Goal: Task Accomplishment & Management: Use online tool/utility

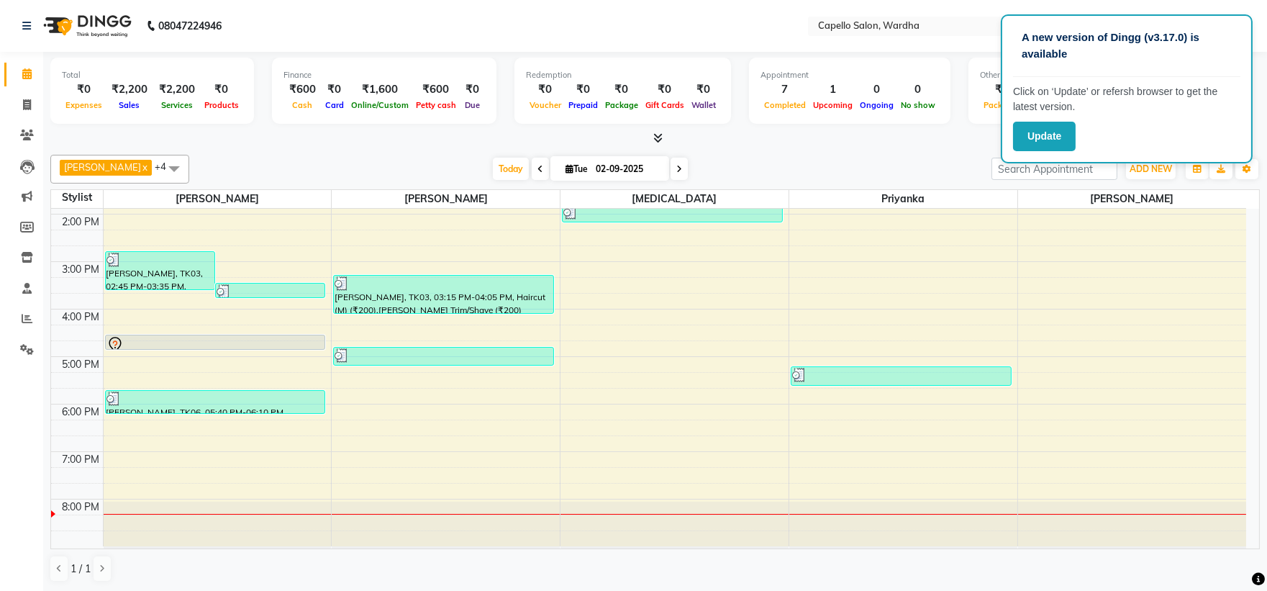
click at [512, 399] on div "8:00 AM 9:00 AM 10:00 AM 11:00 AM 12:00 PM 1:00 PM 2:00 PM 3:00 PM 4:00 PM 5:00…" at bounding box center [648, 237] width 1195 height 617
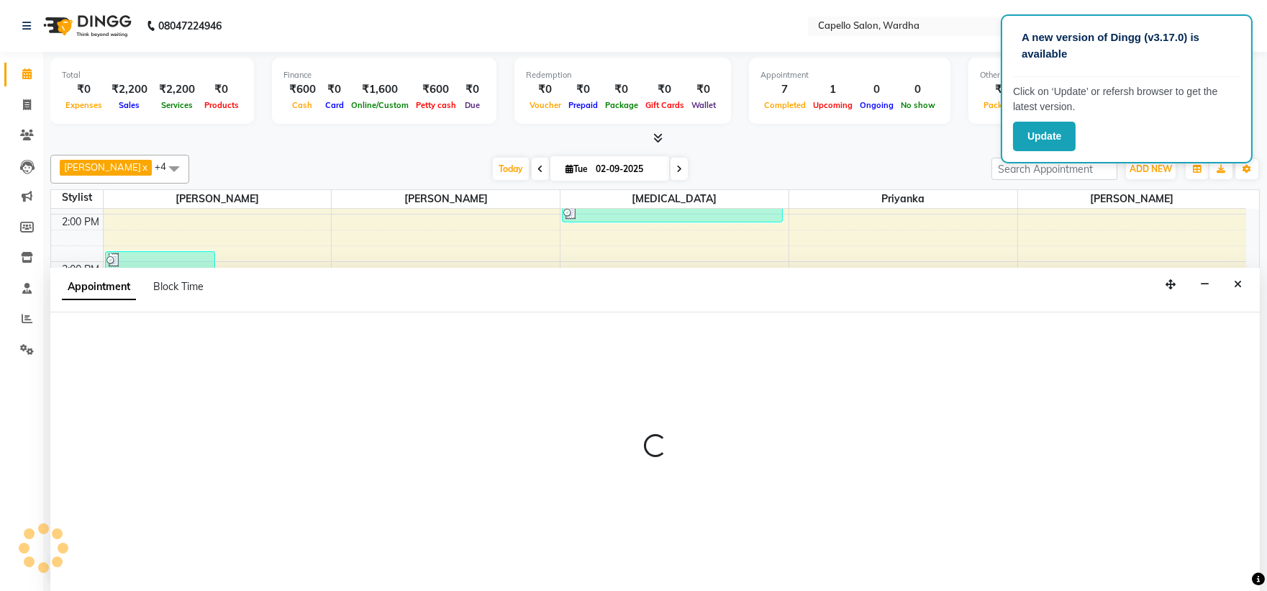
select select "35417"
select select "tentative"
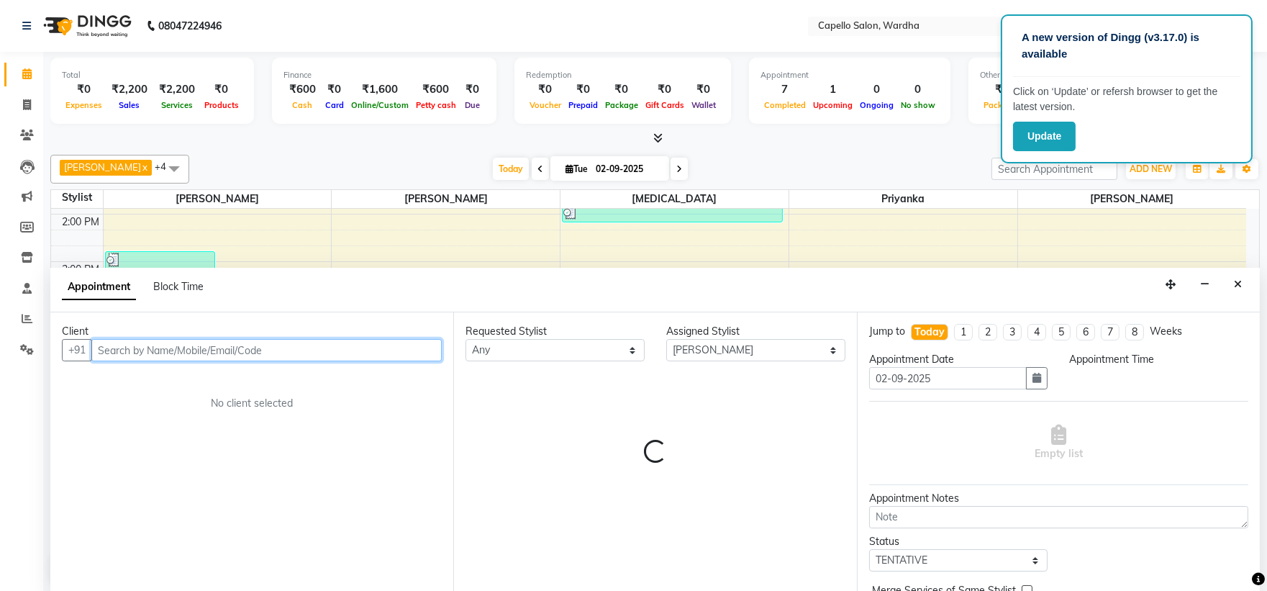
select select "1065"
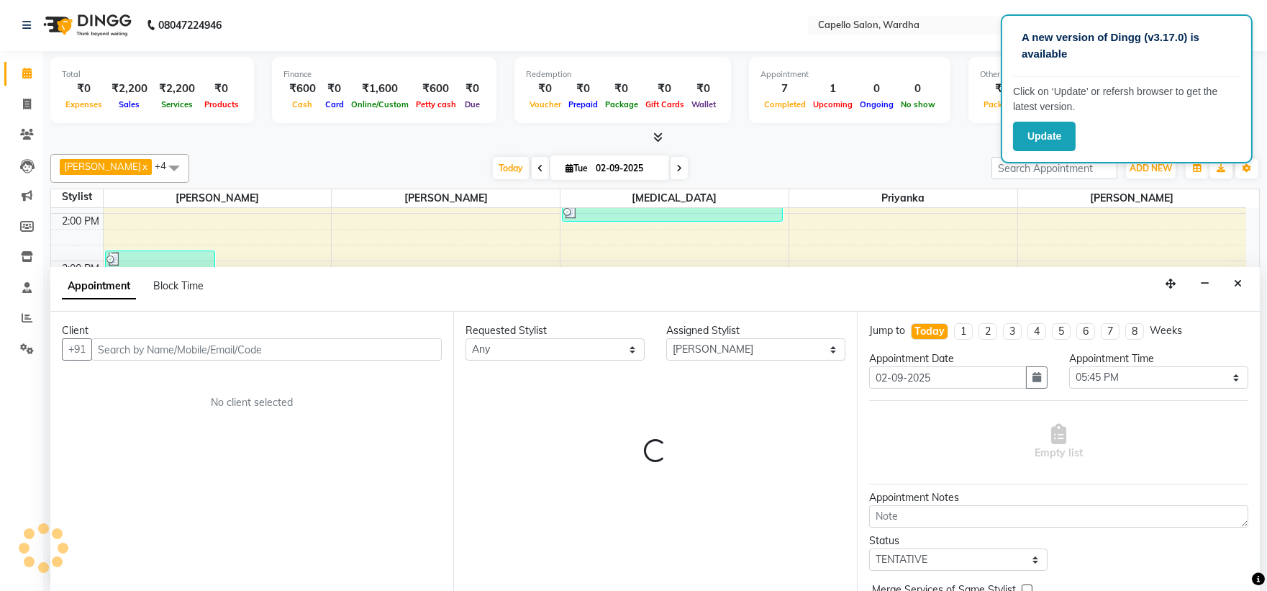
click at [1234, 282] on icon "Close" at bounding box center [1238, 284] width 8 height 10
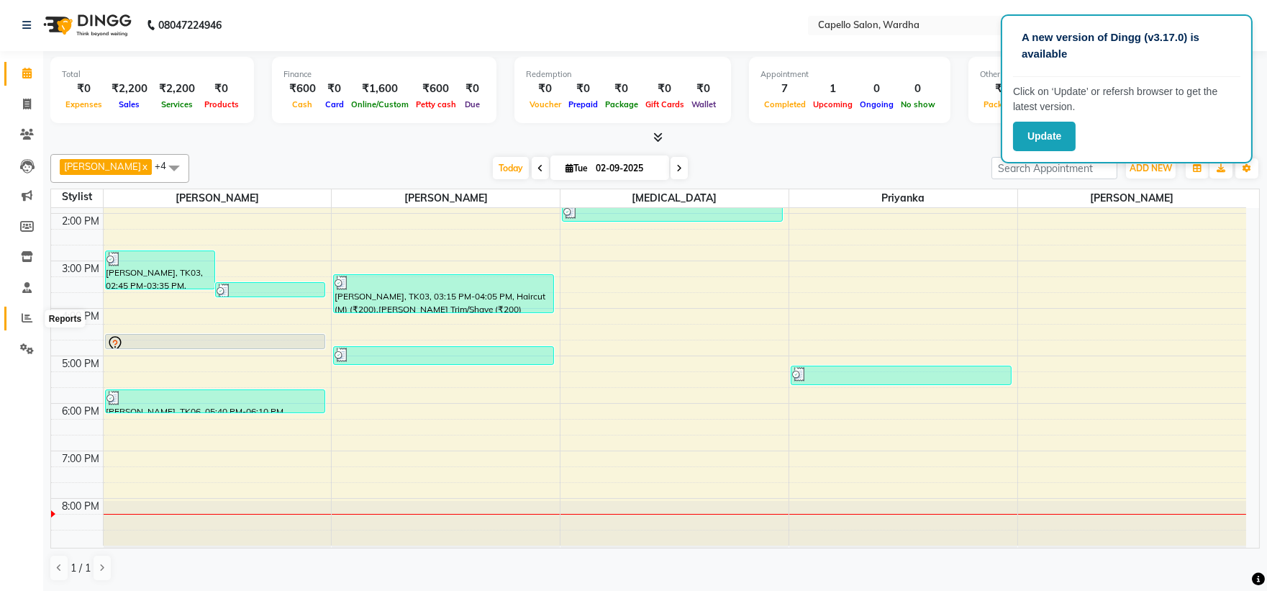
drag, startPoint x: 18, startPoint y: 318, endPoint x: 15, endPoint y: 326, distance: 8.4
click at [19, 320] on span at bounding box center [26, 318] width 25 height 17
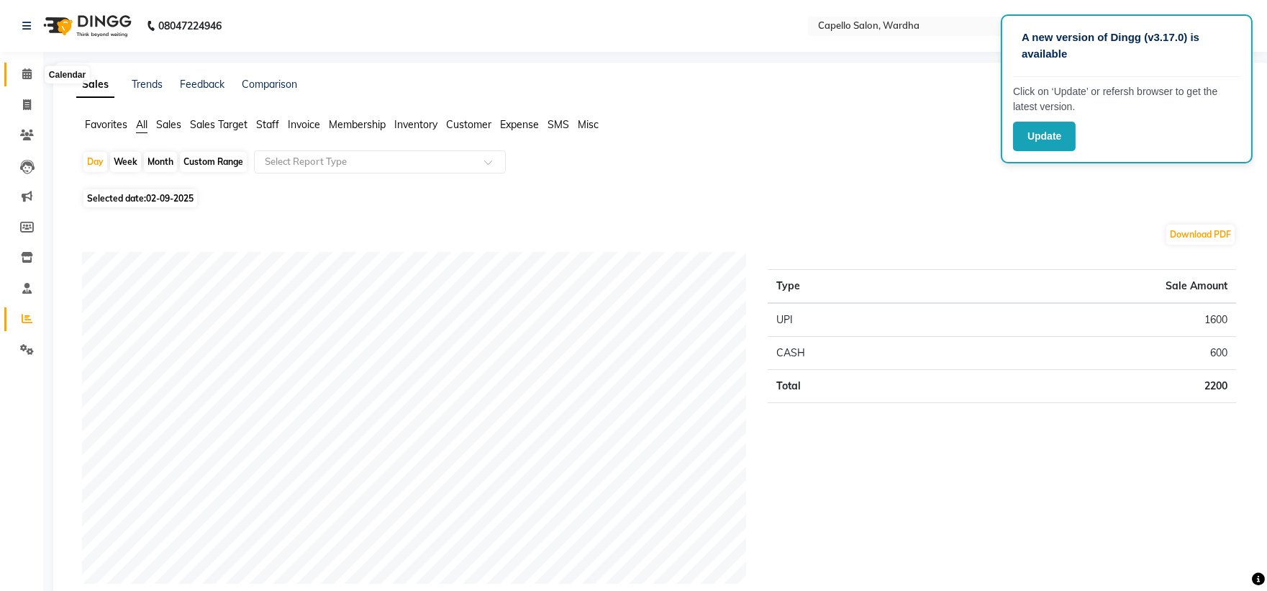
click at [22, 77] on icon at bounding box center [26, 73] width 9 height 11
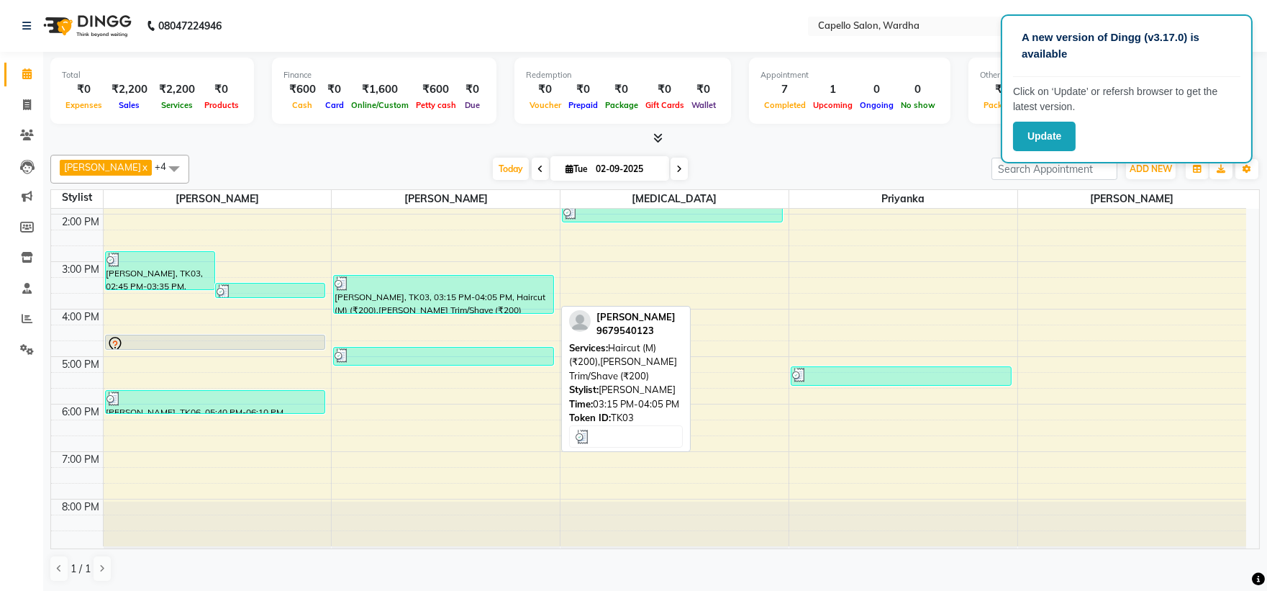
scroll to position [1, 0]
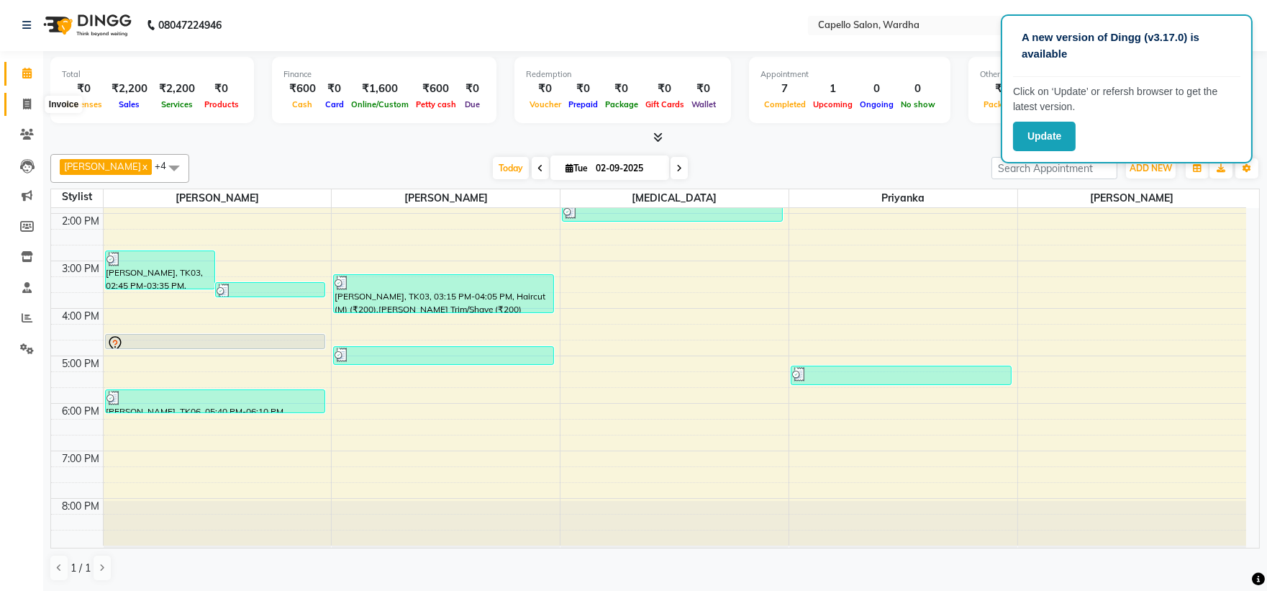
click at [23, 106] on icon at bounding box center [27, 104] width 8 height 11
select select "service"
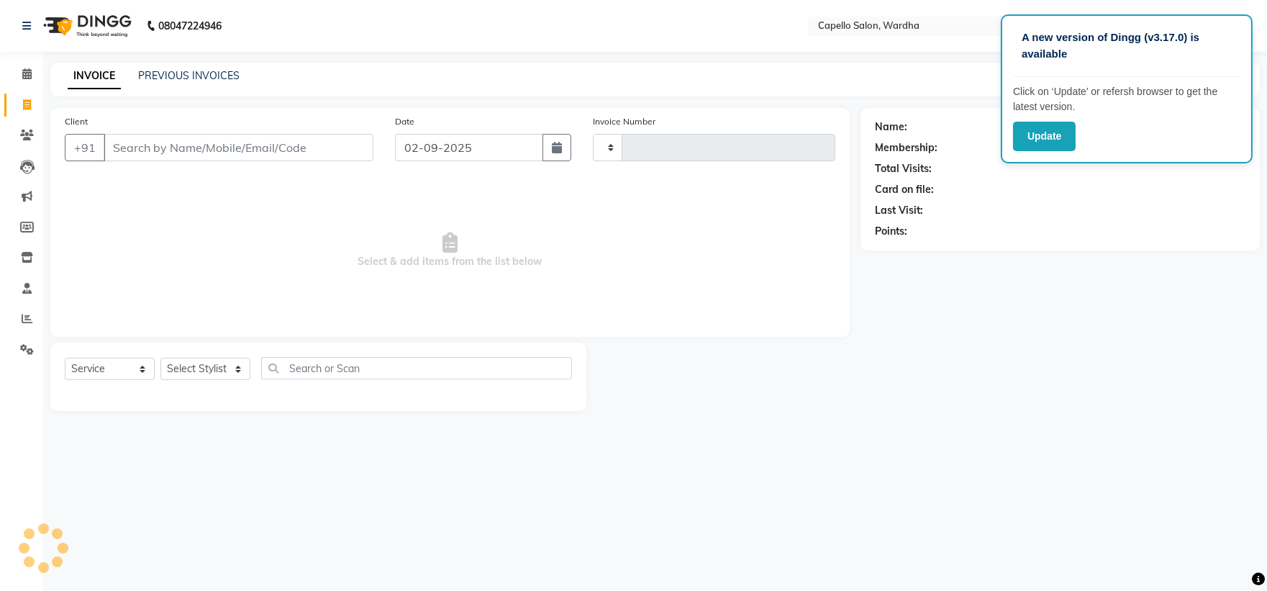
type input "2074"
select select "4620"
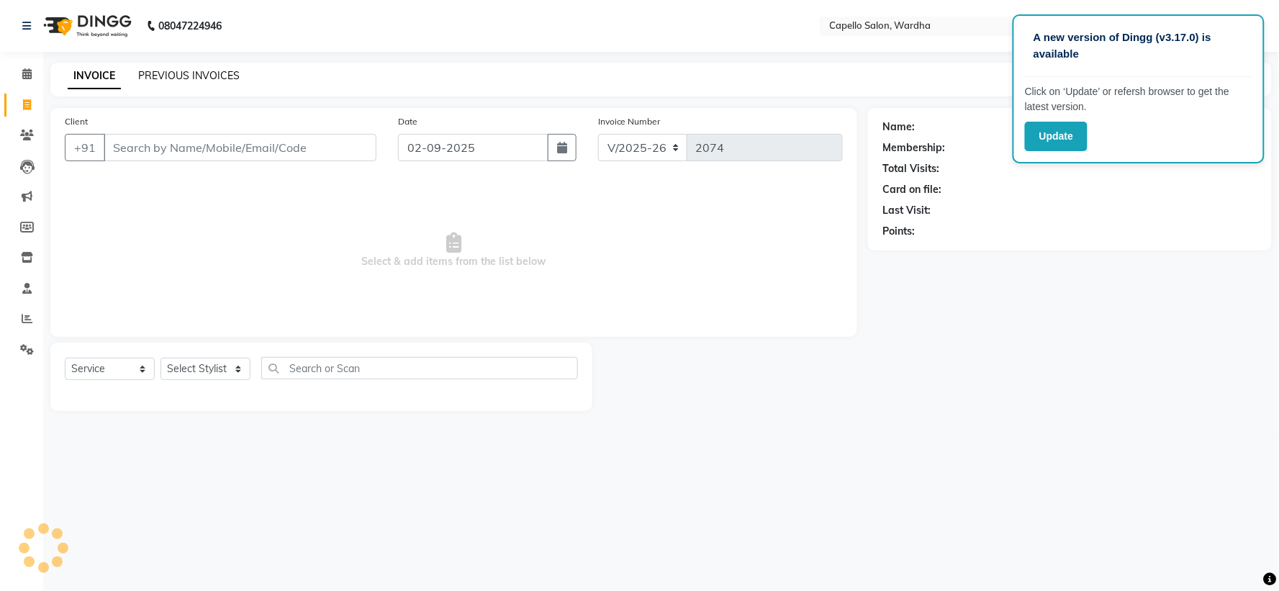
click at [219, 76] on link "PREVIOUS INVOICES" at bounding box center [188, 75] width 101 height 13
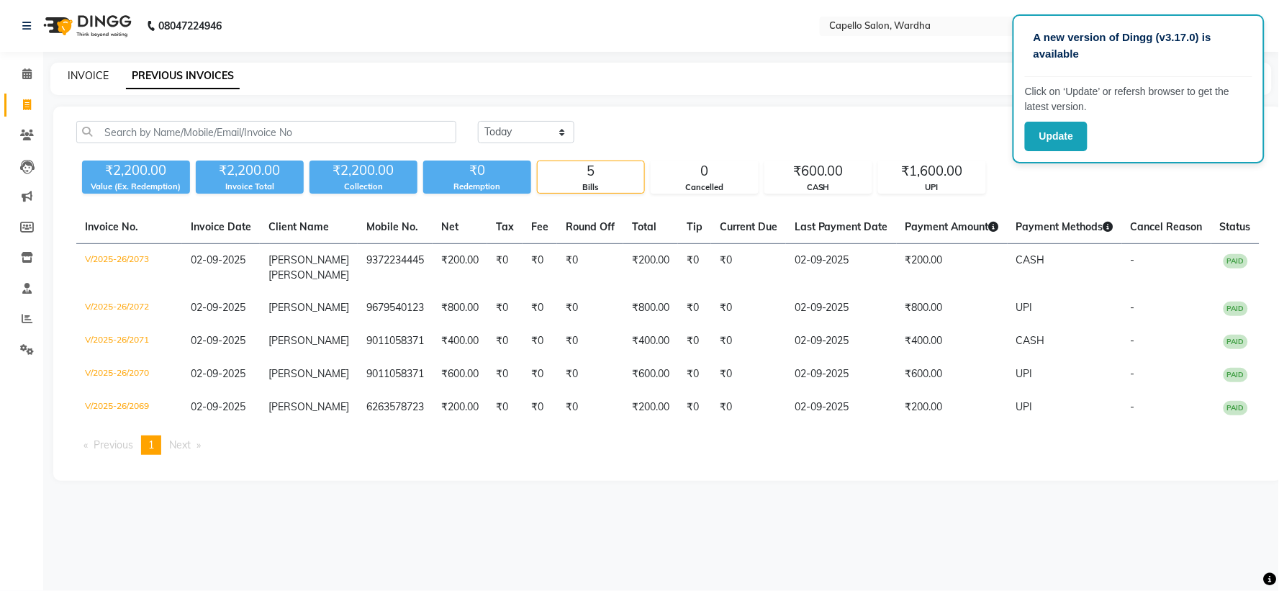
click at [71, 78] on link "INVOICE" at bounding box center [88, 75] width 41 height 13
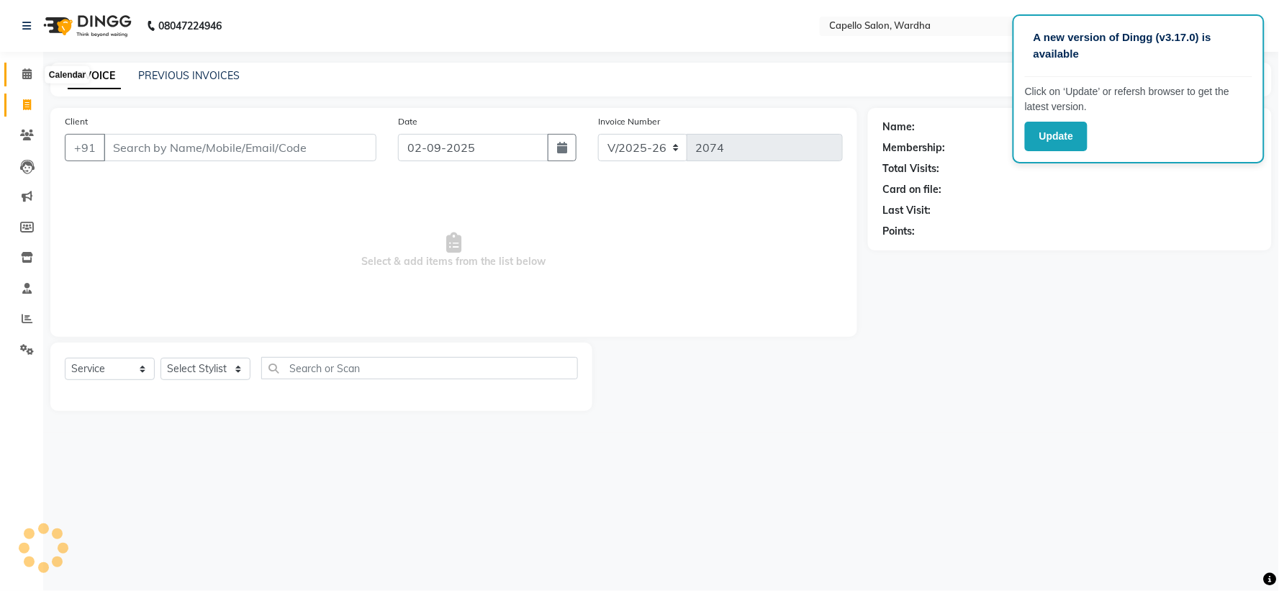
click at [29, 76] on icon at bounding box center [26, 73] width 9 height 11
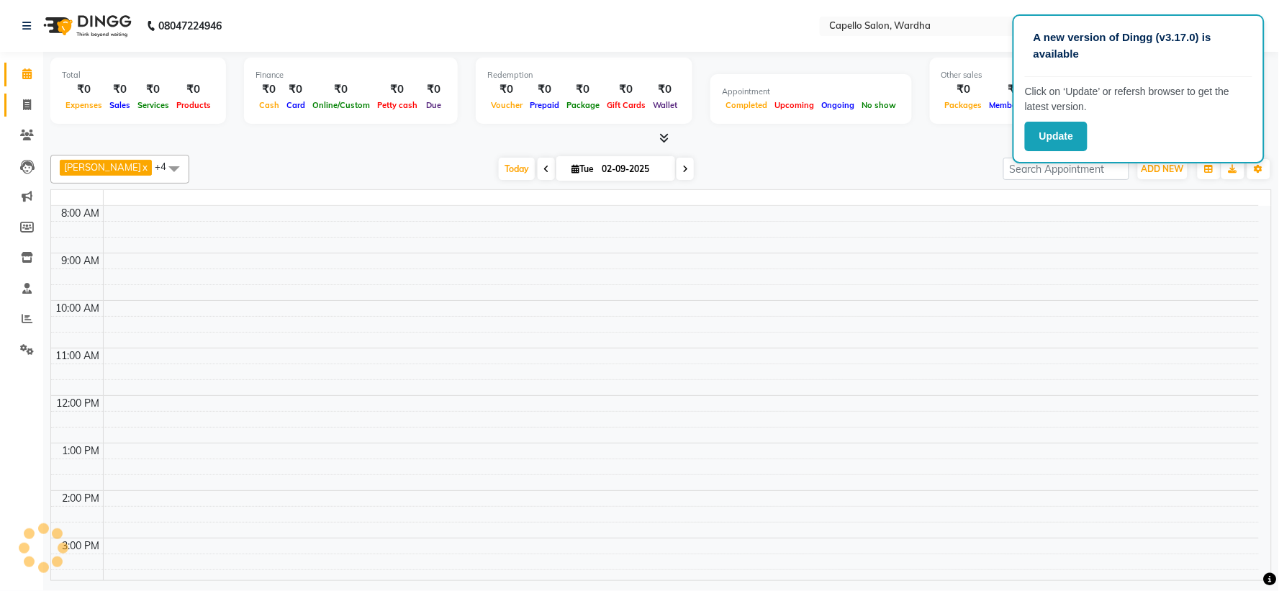
click at [34, 106] on span at bounding box center [26, 105] width 25 height 17
select select "service"
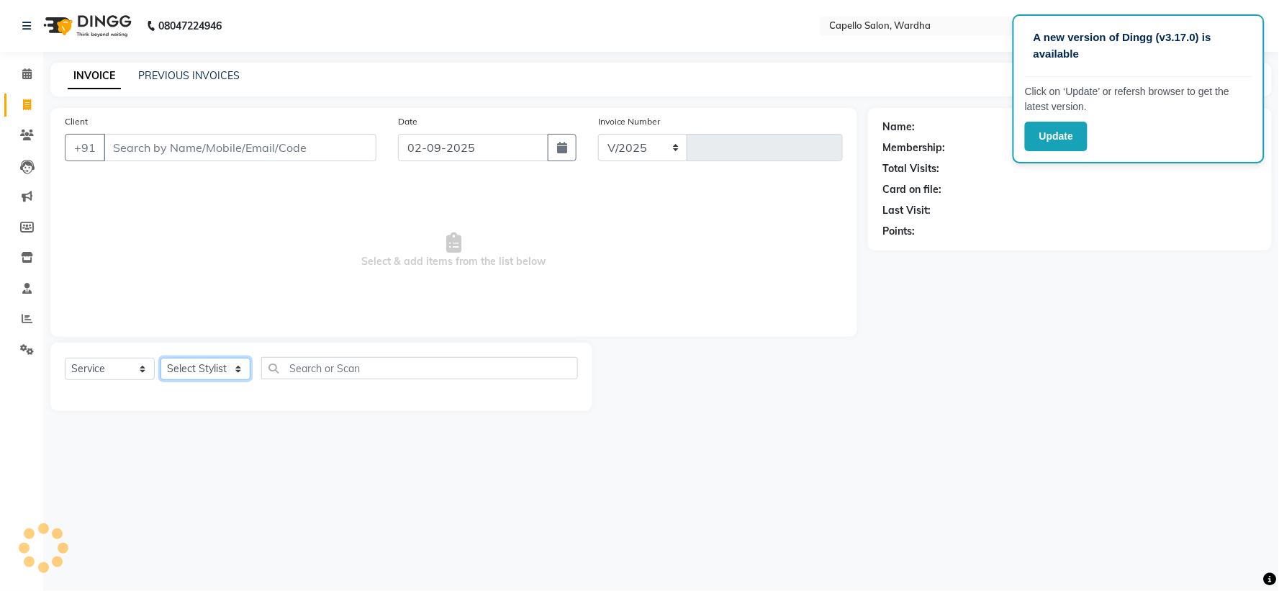
select select "4620"
type input "2074"
click at [207, 379] on select "Select Stylist" at bounding box center [206, 369] width 90 height 22
click at [207, 377] on select "Select Stylist" at bounding box center [206, 369] width 90 height 22
click at [207, 377] on select "Select Stylist Admin [PERSON_NAME] [PERSON_NAME] nitim [PERSON_NAME] [PERSON_NA…" at bounding box center [208, 369] width 95 height 22
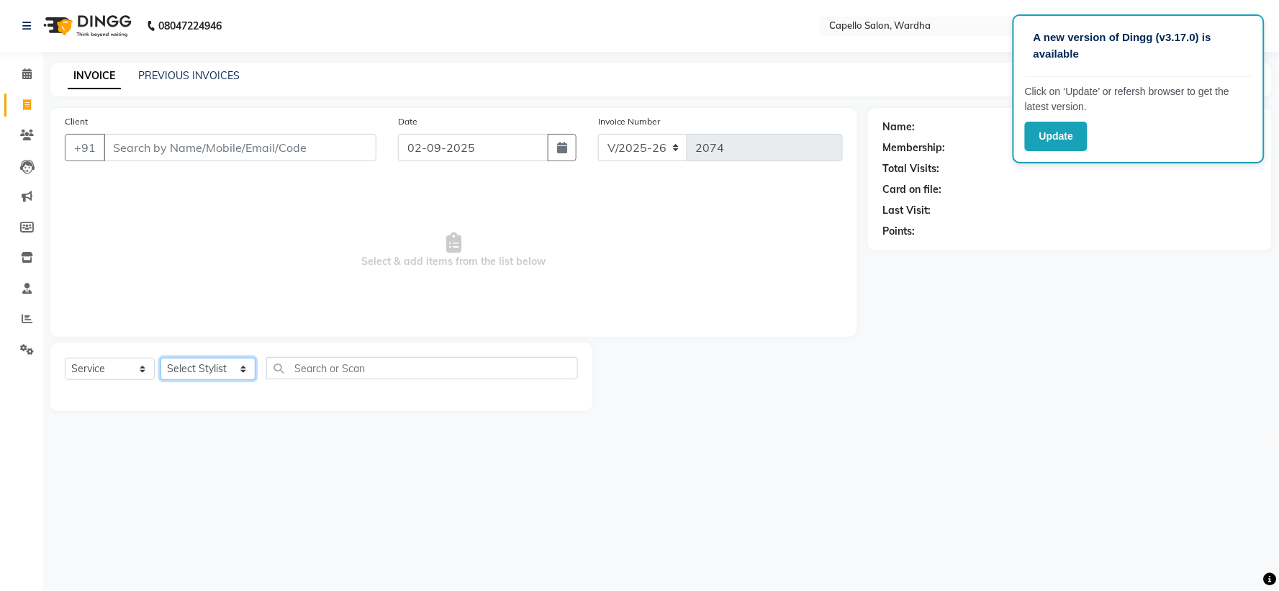
select select "61287"
click at [161, 358] on select "Select Stylist Admin [PERSON_NAME] [PERSON_NAME] nitim [PERSON_NAME] [PERSON_NA…" at bounding box center [208, 369] width 95 height 22
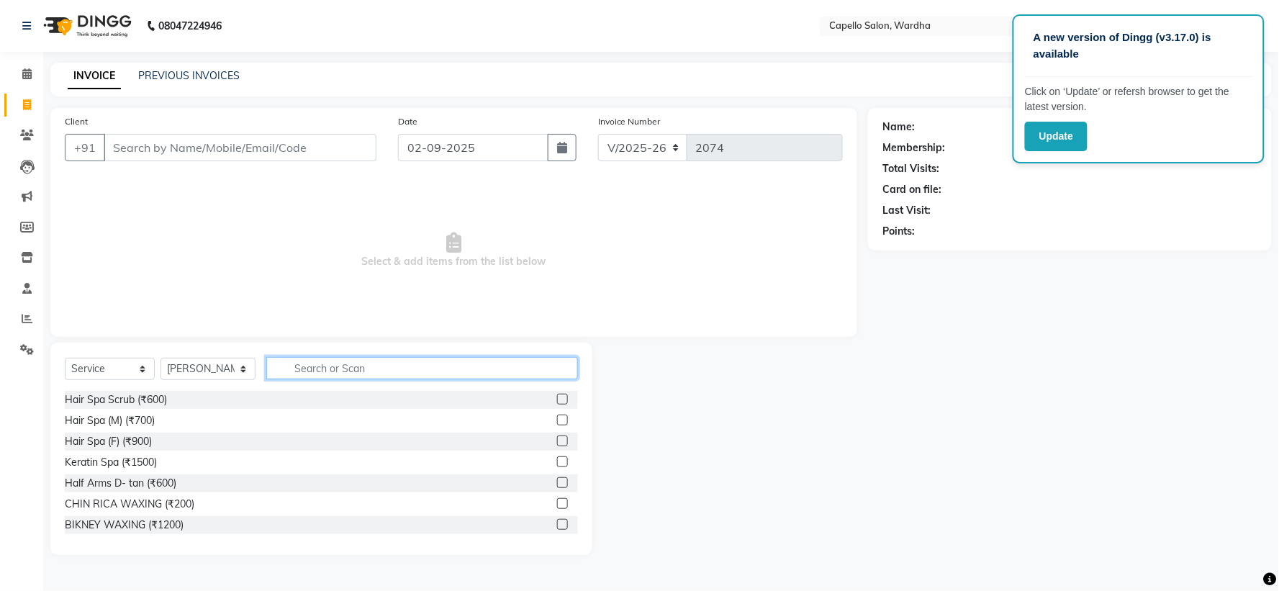
click at [286, 376] on input "text" at bounding box center [421, 368] width 311 height 22
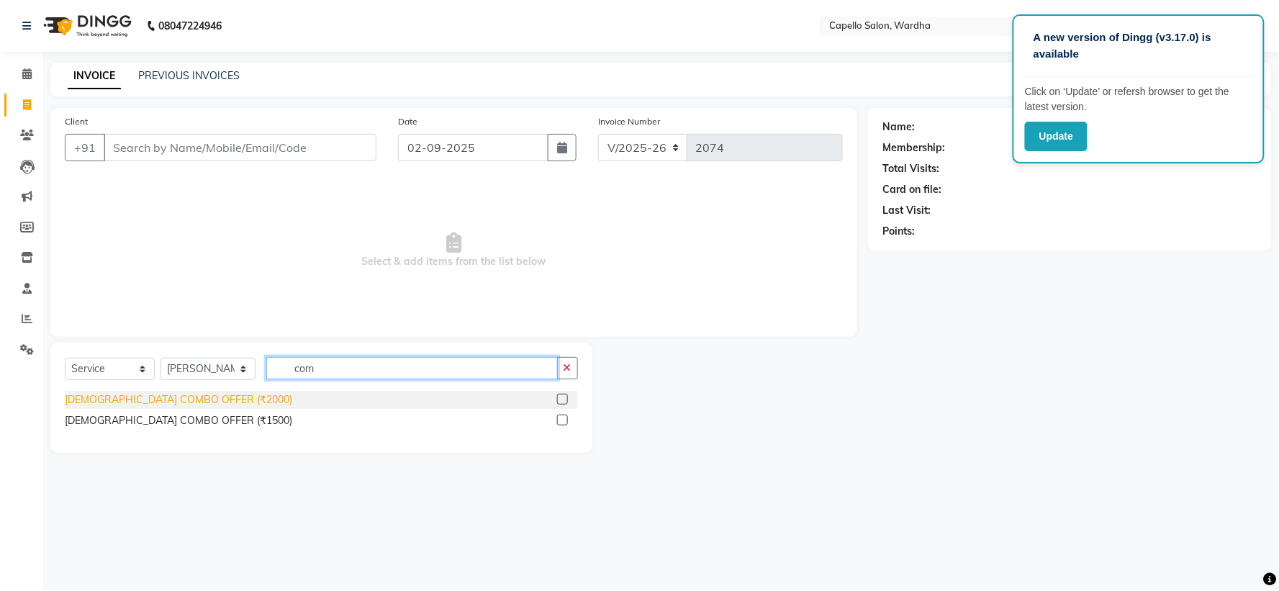
type input "com"
click at [180, 403] on div "[DEMOGRAPHIC_DATA] COMBO OFFER (₹2000)" at bounding box center [178, 399] width 227 height 15
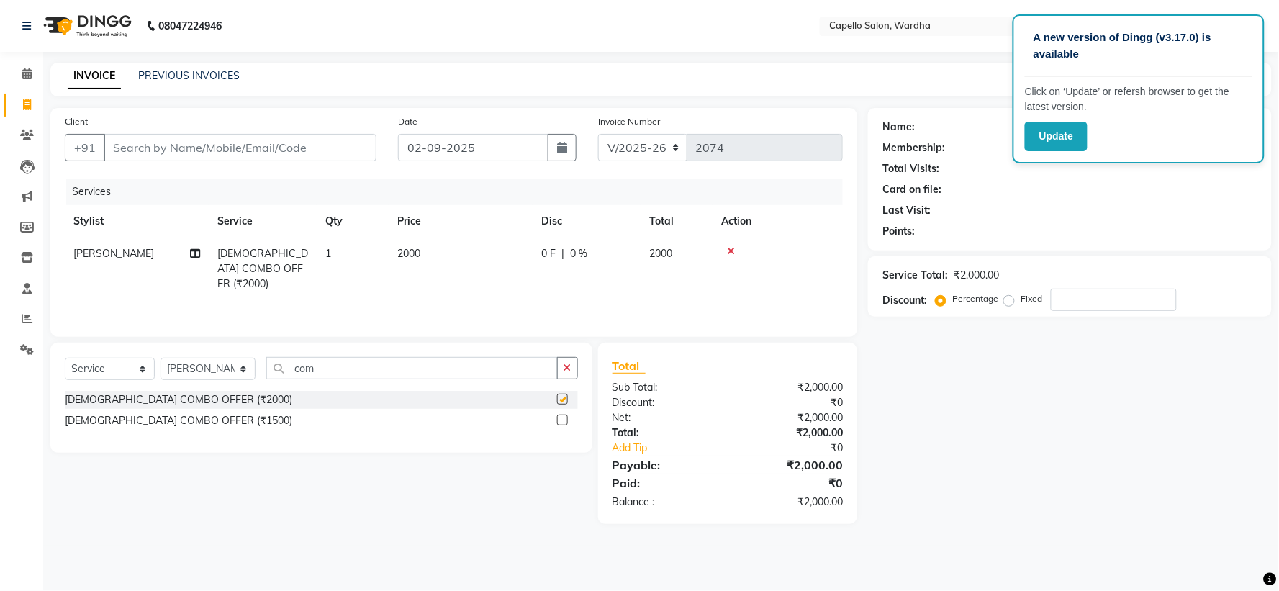
checkbox input "false"
click at [476, 268] on td "2000" at bounding box center [461, 269] width 144 height 63
select select "61287"
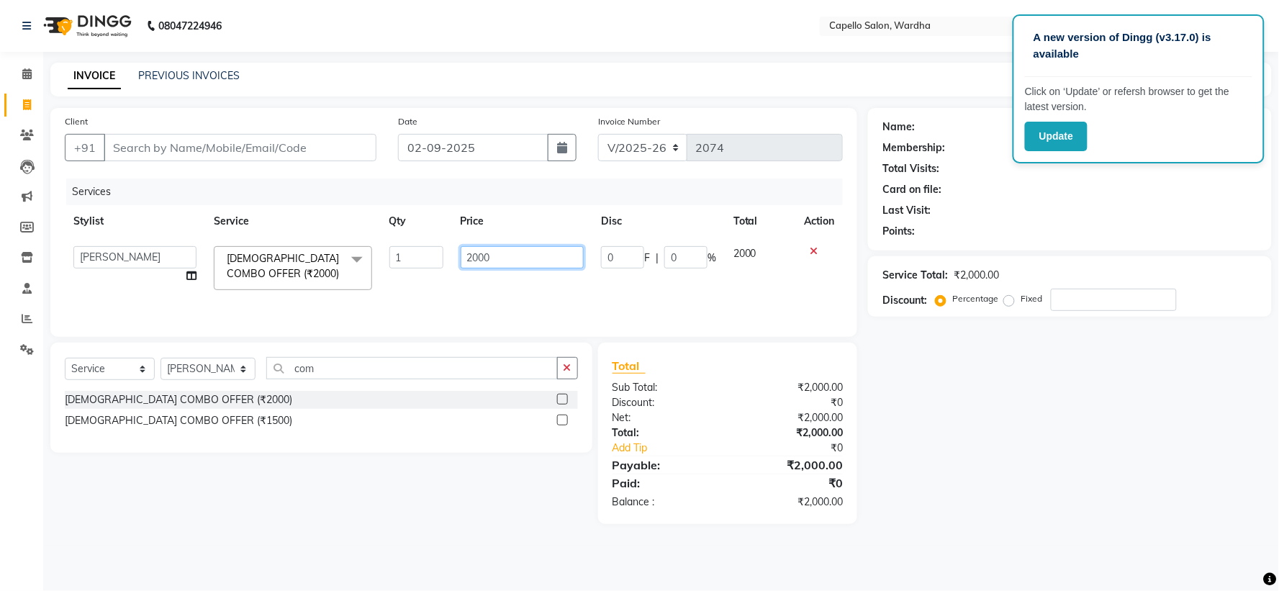
click at [511, 259] on input "2000" at bounding box center [522, 257] width 123 height 22
type input "2"
type input "2500"
click at [515, 302] on div "Services Stylist Service Qty Price Disc Total Action Admin [PERSON_NAME] [MEDIC…" at bounding box center [454, 250] width 778 height 144
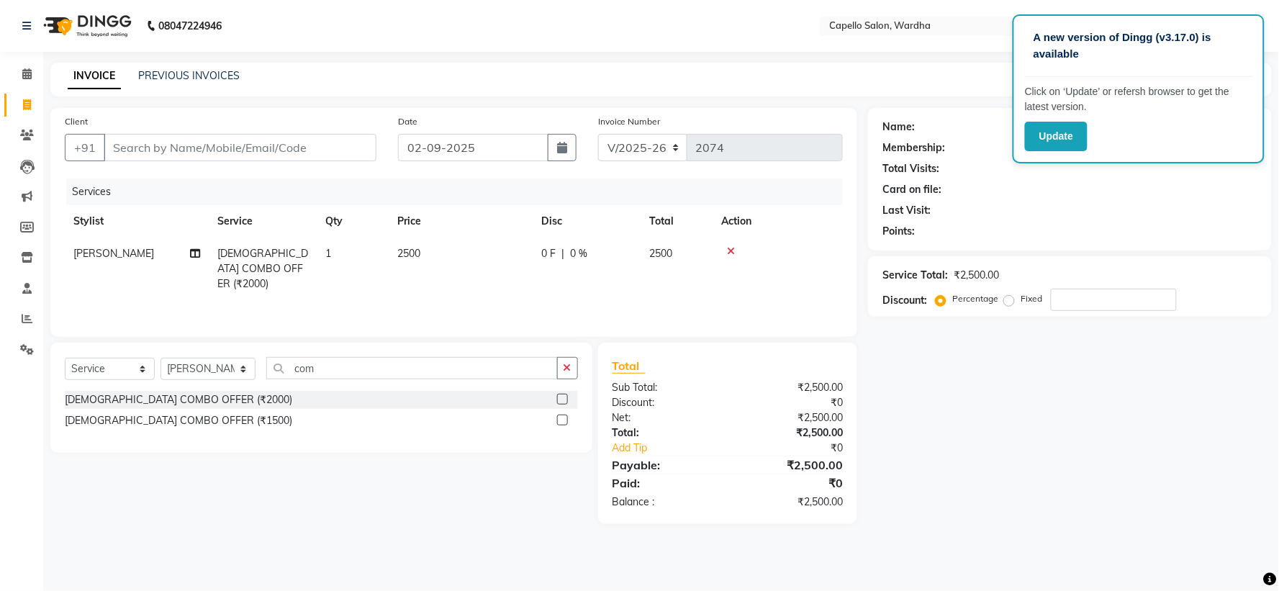
click at [732, 250] on icon at bounding box center [731, 251] width 8 height 10
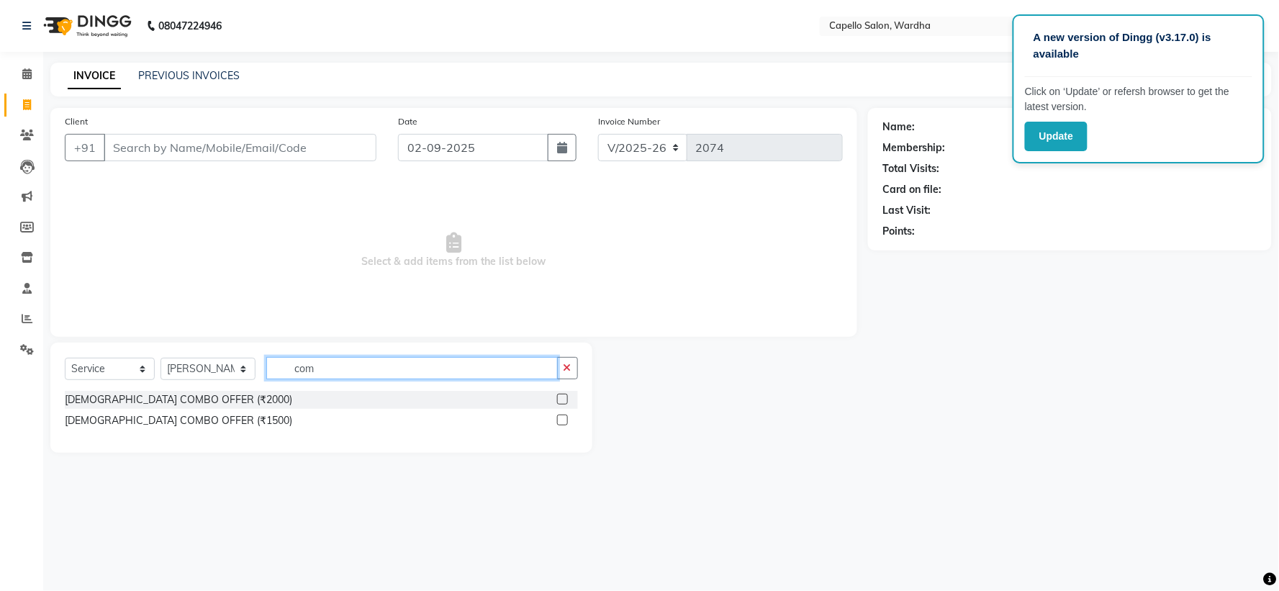
click at [335, 372] on input "com" at bounding box center [411, 368] width 291 height 22
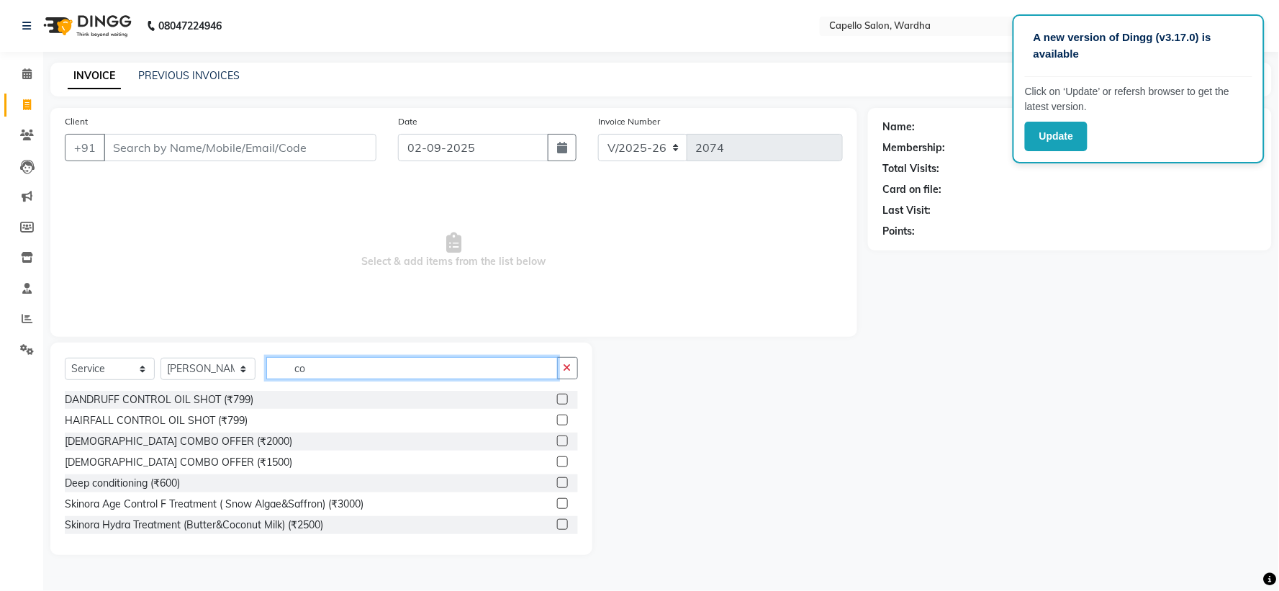
type input "c"
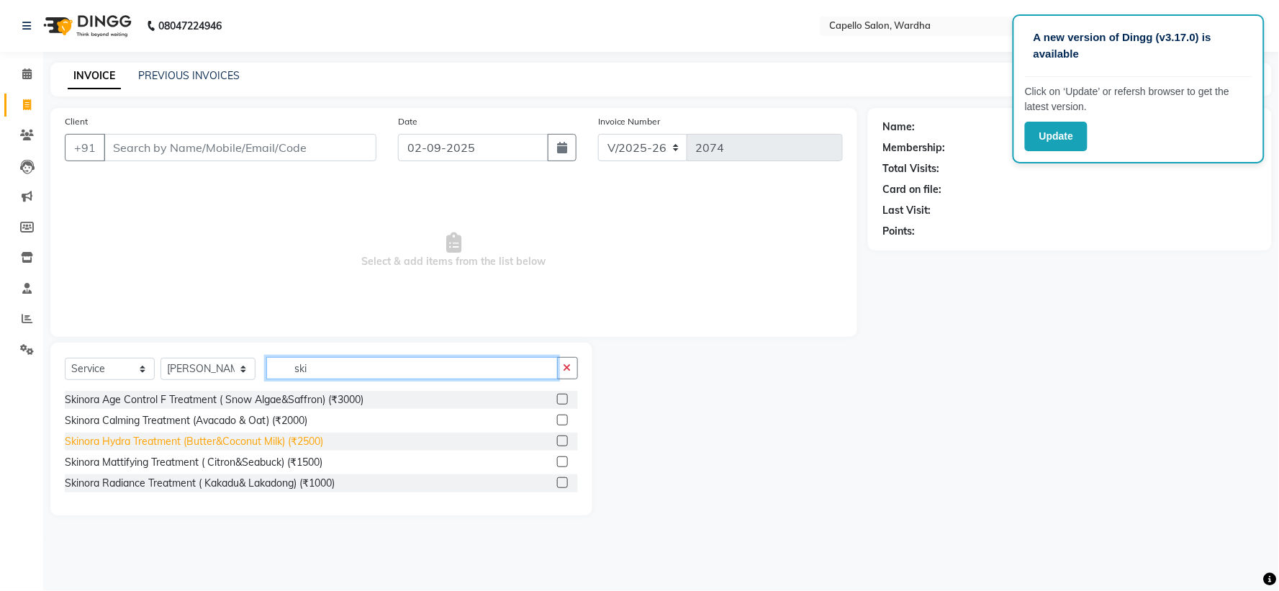
type input "ski"
click at [272, 444] on div "Skinora Hydra Treatment (Butter&Coconut Milk) (₹2500)" at bounding box center [194, 441] width 258 height 15
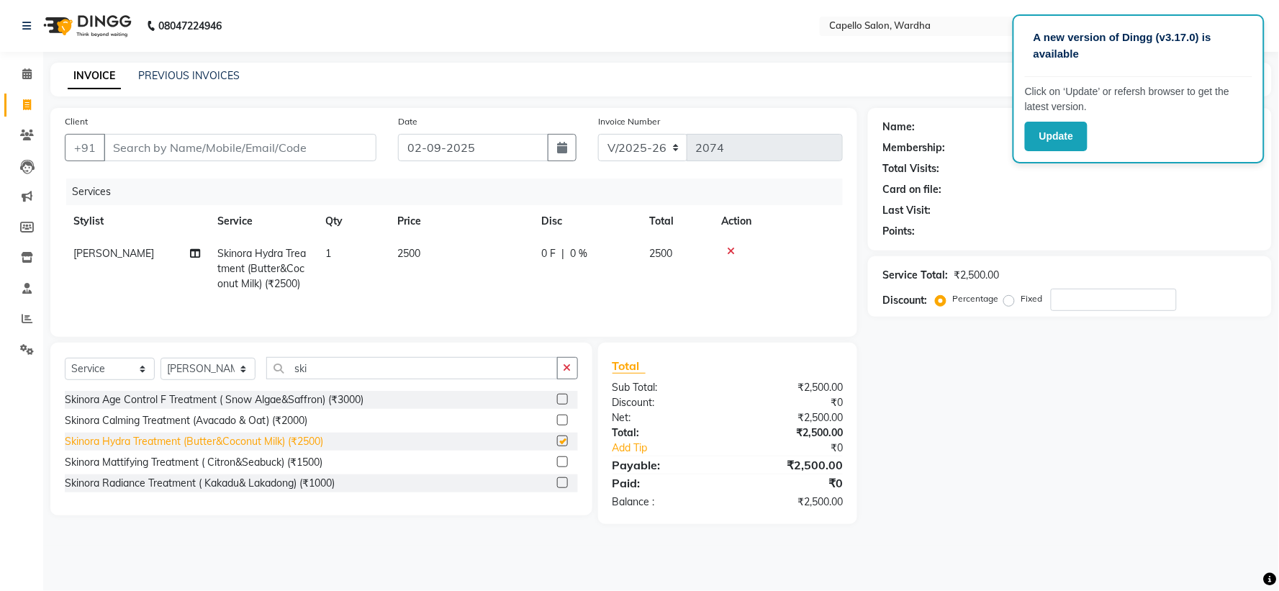
checkbox input "false"
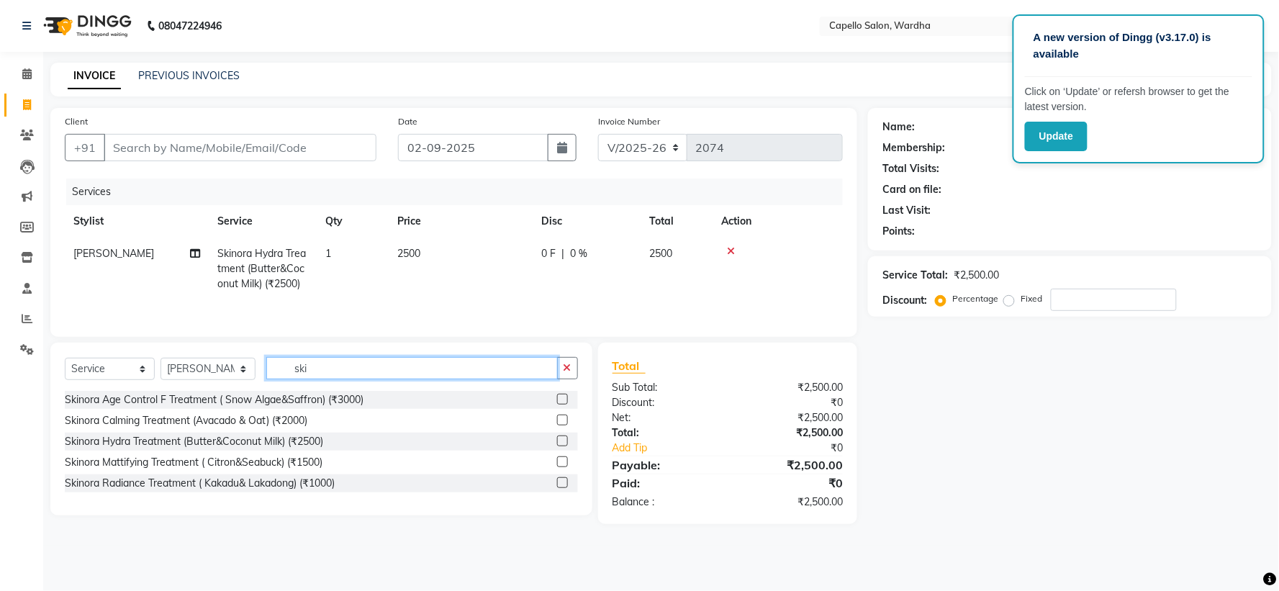
click at [375, 362] on input "ski" at bounding box center [411, 368] width 291 height 22
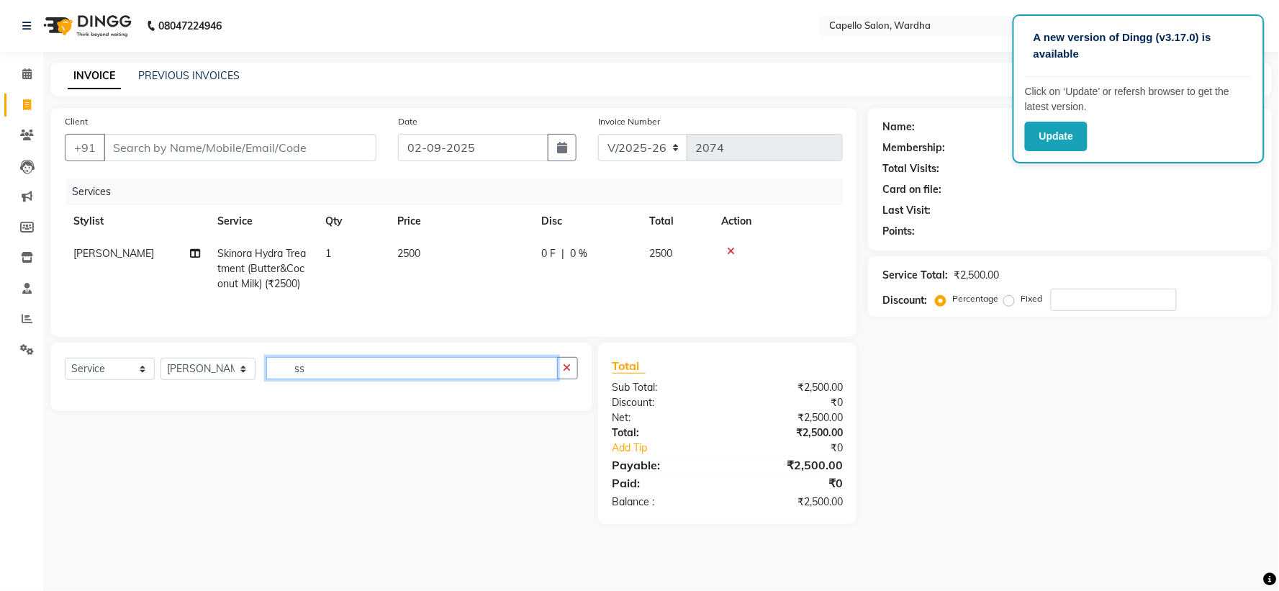
type input "s"
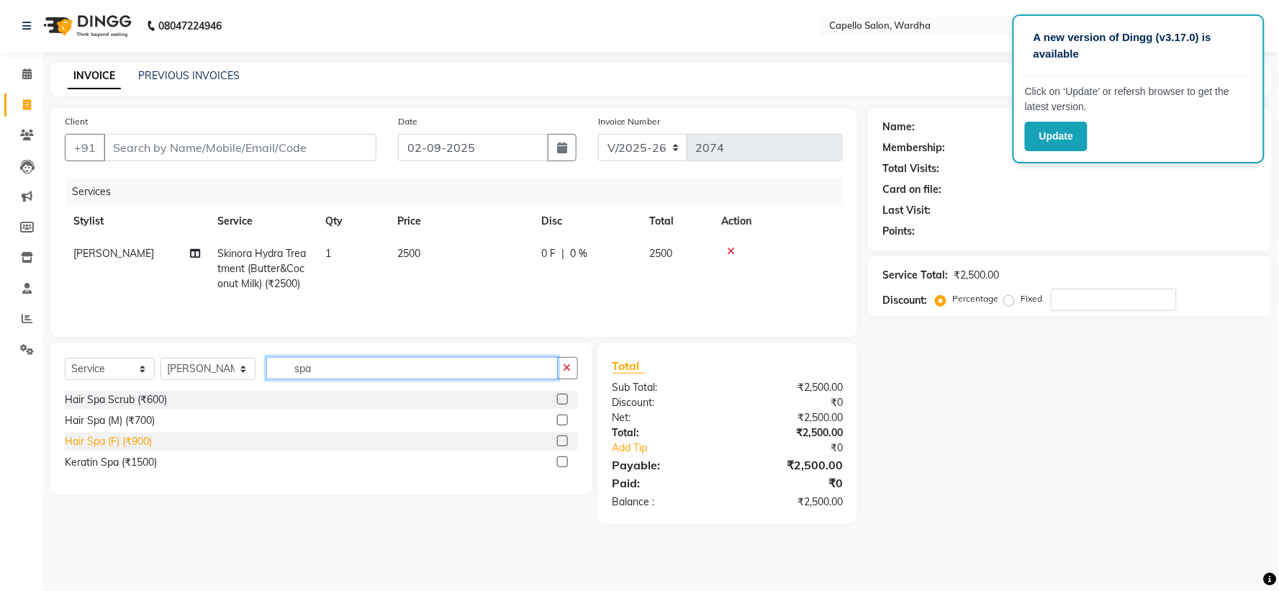
type input "spa"
click at [146, 440] on div "Hair Spa (F) (₹900)" at bounding box center [108, 441] width 87 height 15
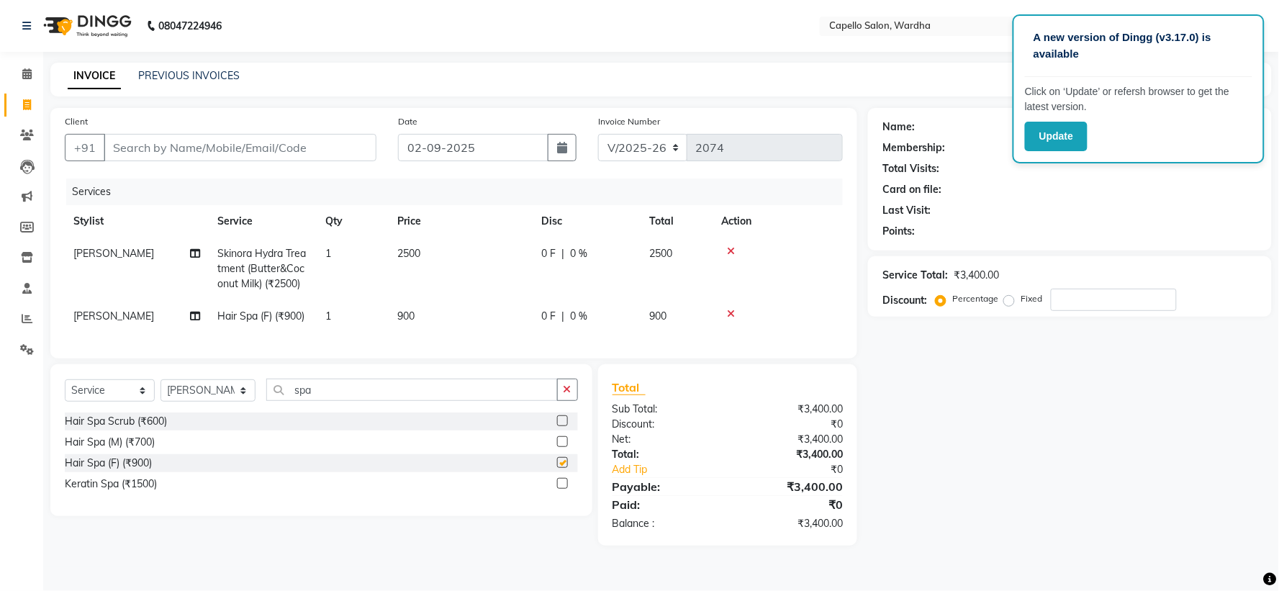
checkbox input "false"
click at [451, 255] on td "2500" at bounding box center [461, 269] width 144 height 63
select select "61287"
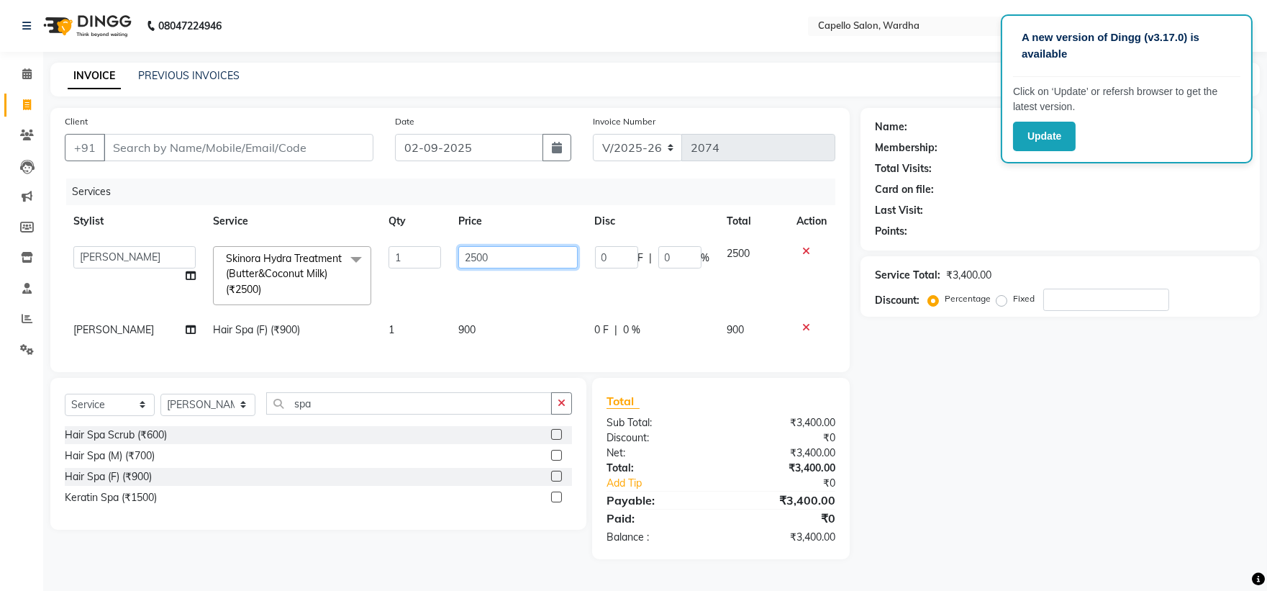
click at [484, 248] on input "2500" at bounding box center [517, 257] width 119 height 22
click at [499, 256] on input "2500" at bounding box center [517, 257] width 119 height 22
type input "2"
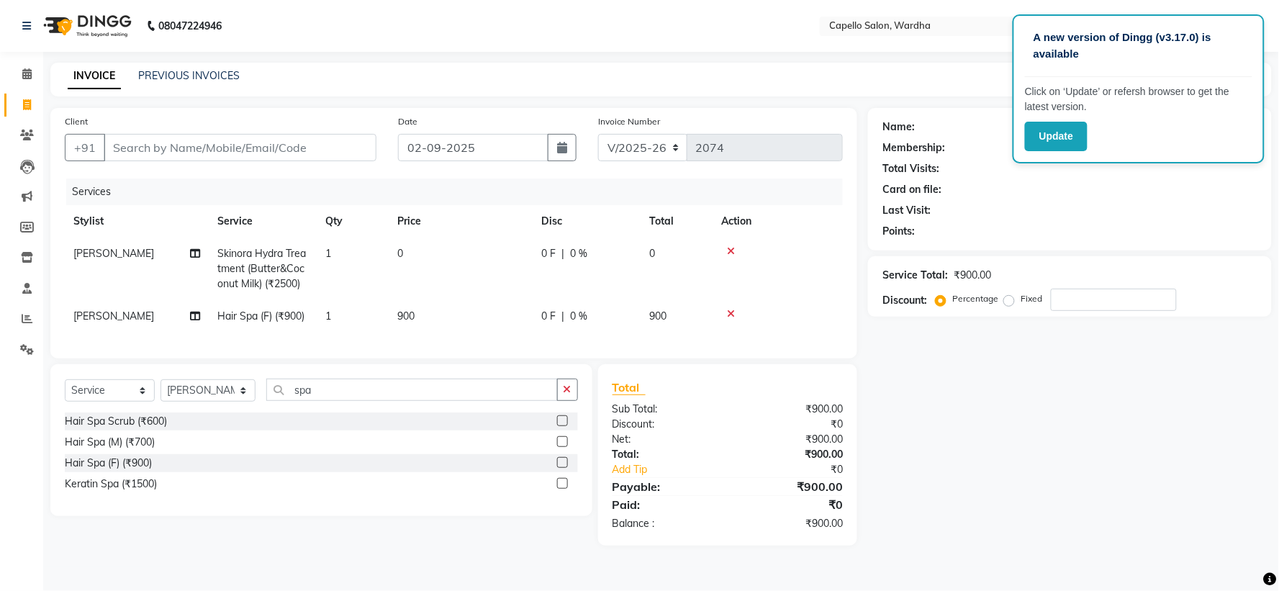
click at [525, 344] on div "Services Stylist Service Qty Price Disc Total Action [PERSON_NAME] Skinora Hydr…" at bounding box center [454, 261] width 778 height 166
click at [497, 311] on td "900" at bounding box center [461, 316] width 144 height 32
select select "61287"
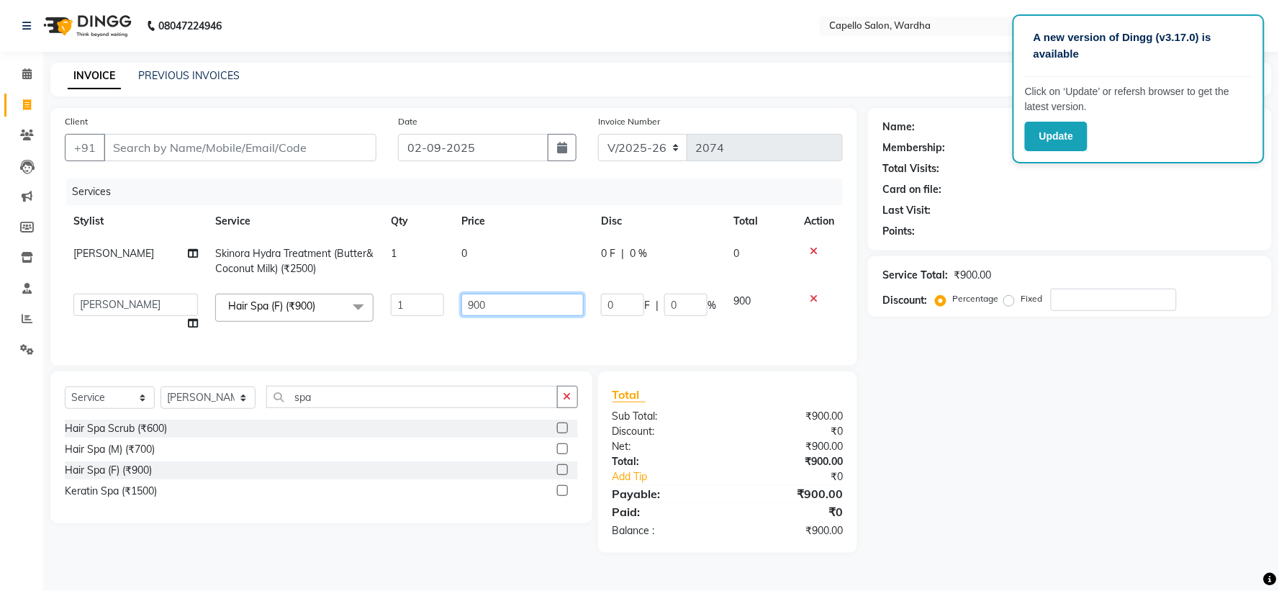
click at [497, 312] on input "900" at bounding box center [522, 305] width 122 height 22
type input "9"
type input "1000"
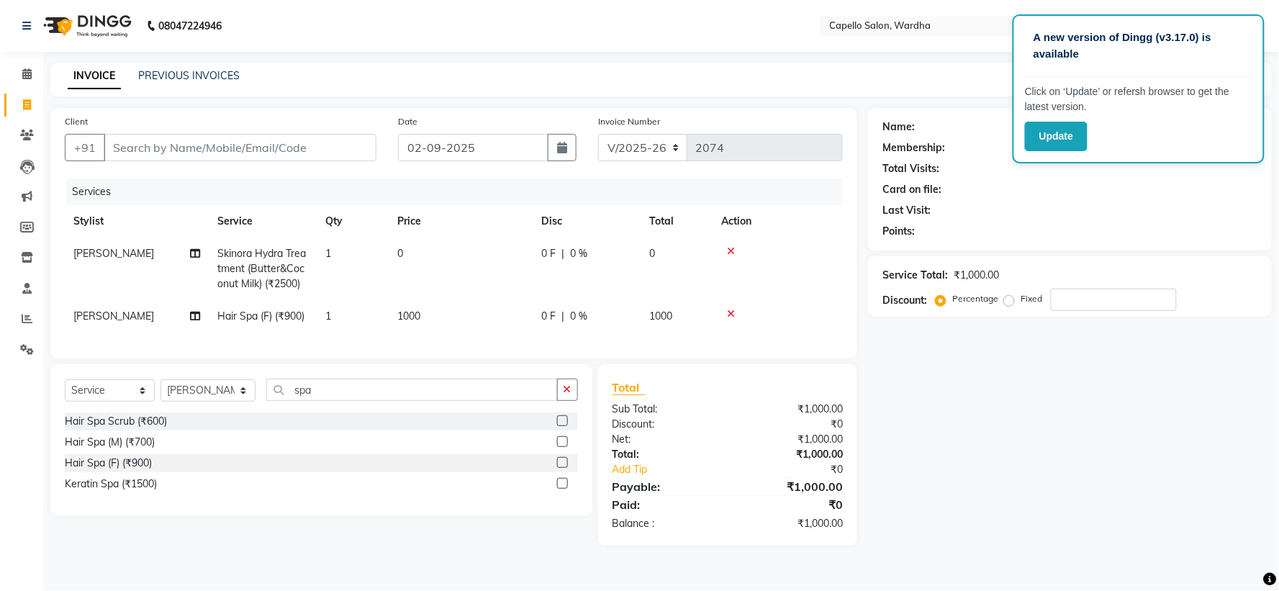
click at [476, 255] on td "0" at bounding box center [461, 269] width 144 height 63
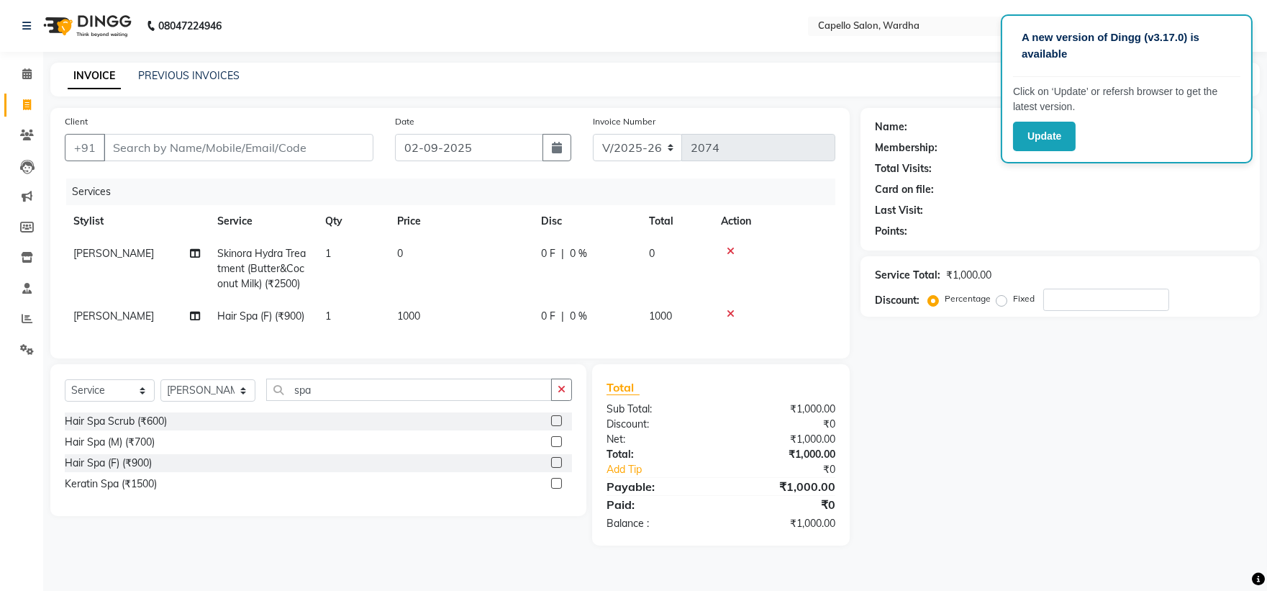
select select "61287"
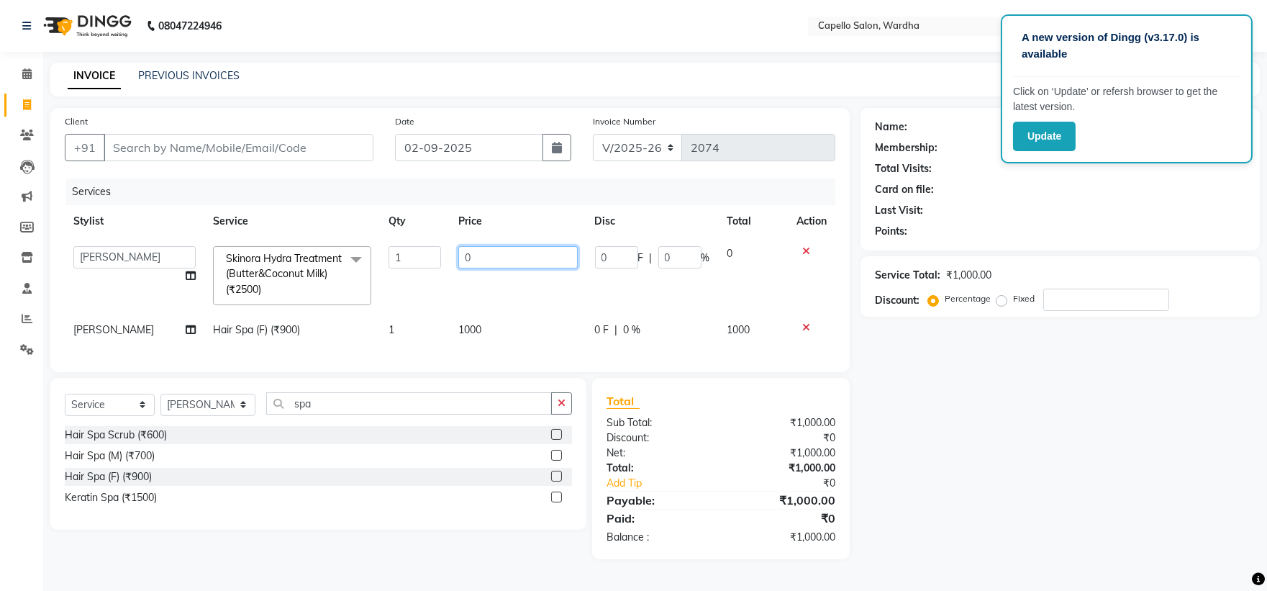
click at [497, 260] on input "0" at bounding box center [517, 257] width 119 height 22
type input "1000"
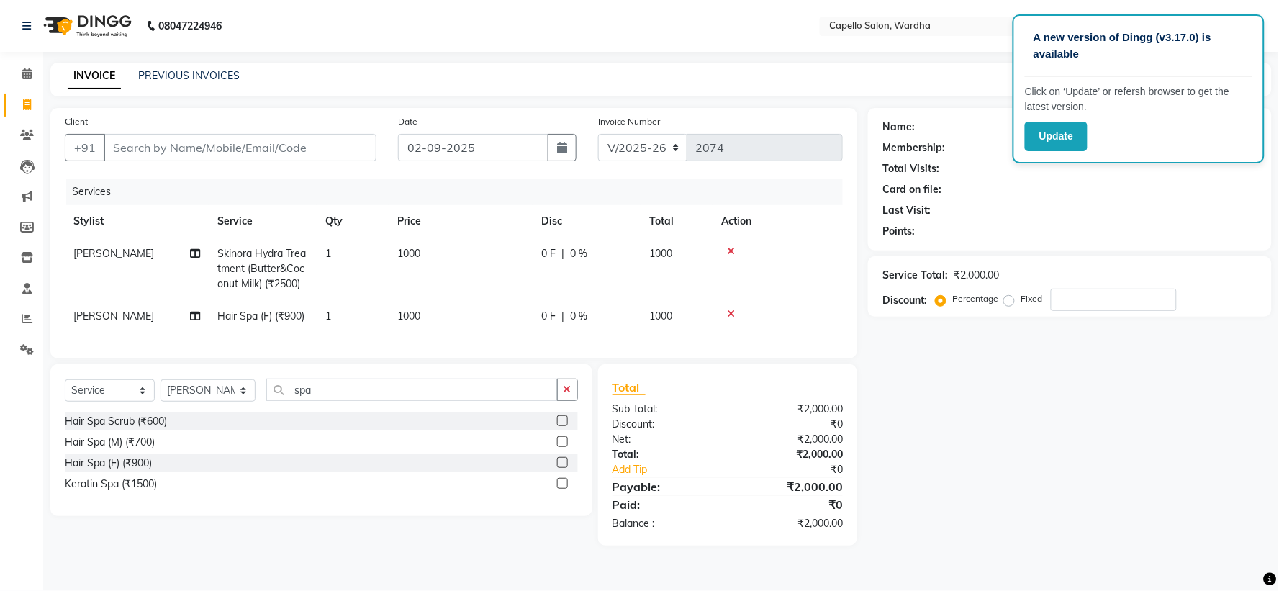
click at [527, 320] on td "1000" at bounding box center [461, 316] width 144 height 32
select select "61287"
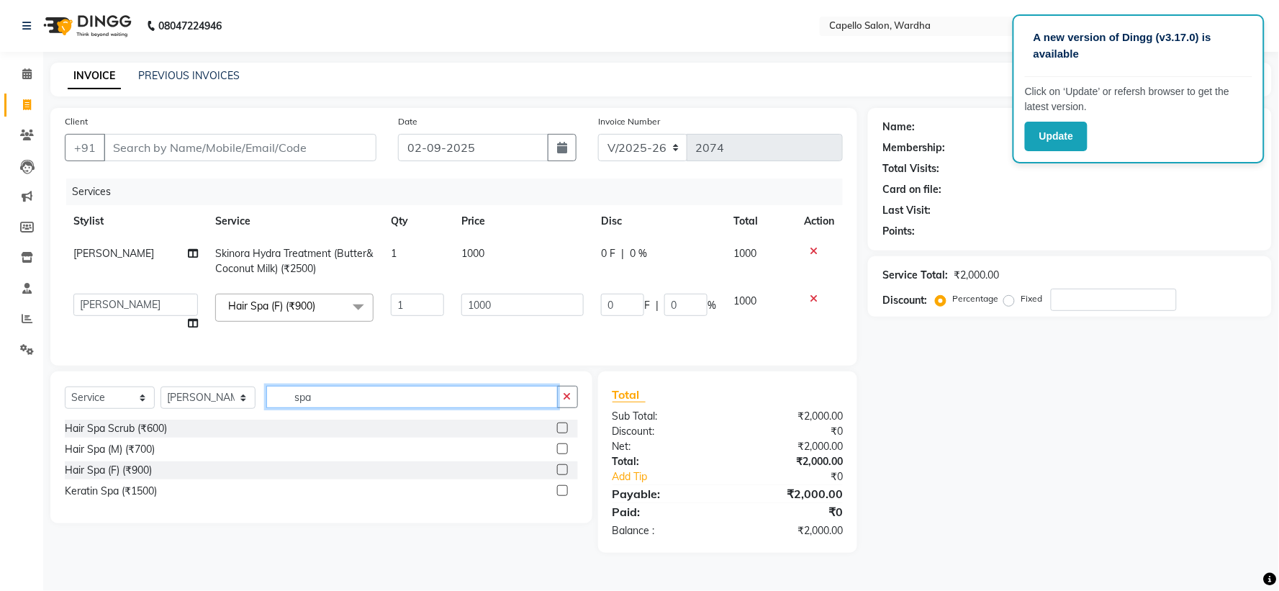
click at [321, 408] on input "spa" at bounding box center [411, 397] width 291 height 22
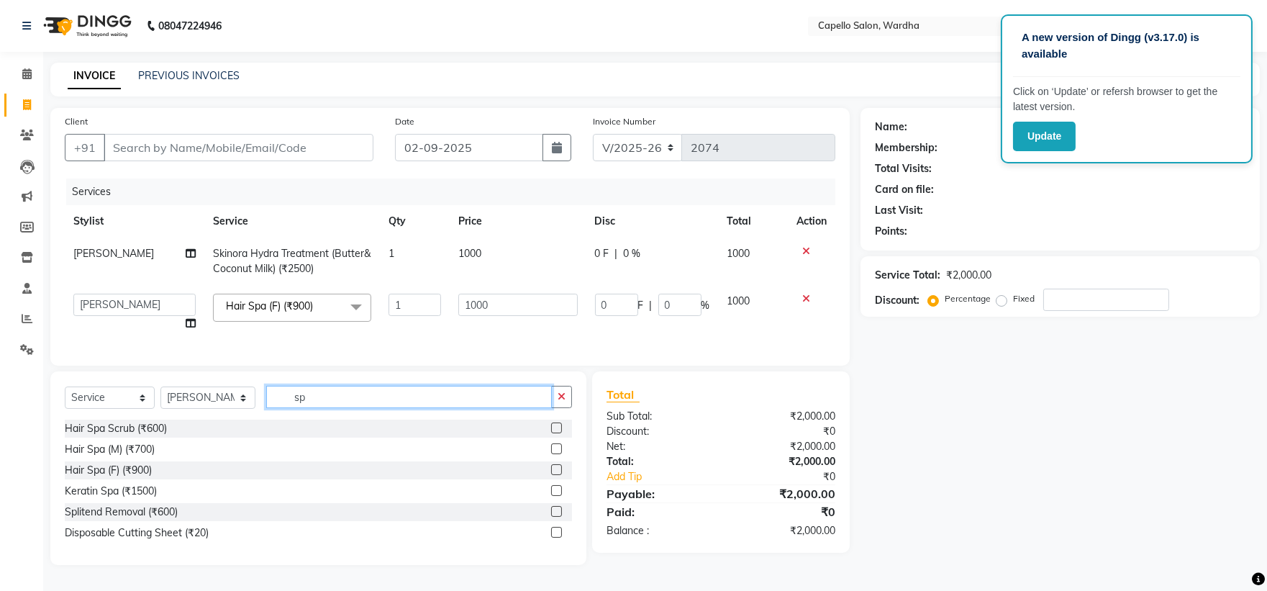
type input "s"
type input "face"
click at [130, 499] on div "Face D-Tan (₹600)" at bounding box center [107, 491] width 85 height 15
checkbox input "false"
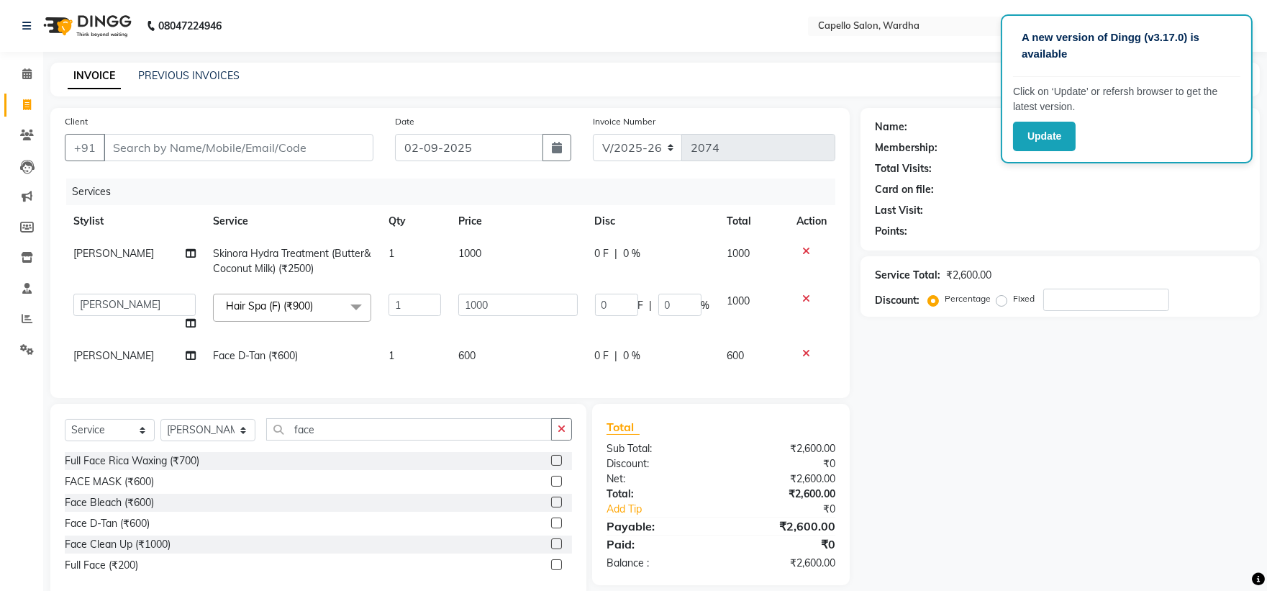
click at [499, 353] on td "600" at bounding box center [518, 356] width 136 height 32
select select "61287"
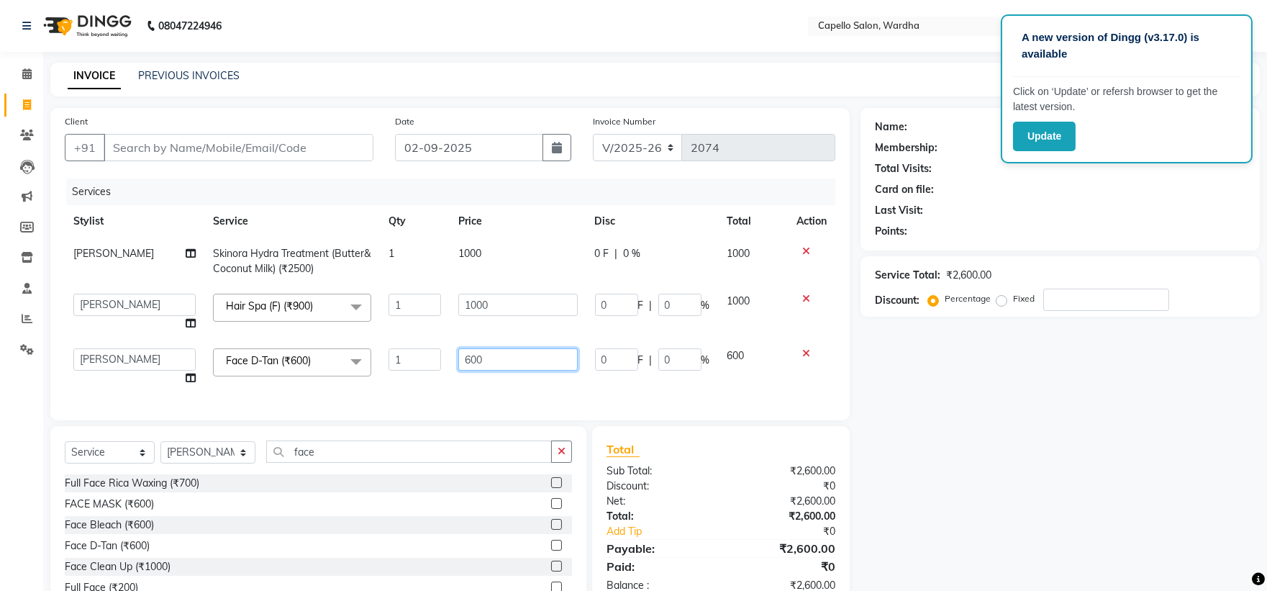
click at [507, 353] on input "600" at bounding box center [517, 359] width 119 height 22
type input "6"
type input "500"
click at [536, 392] on div "Services Stylist Service Qty Price Disc Total Action [PERSON_NAME] Skinora Hydr…" at bounding box center [450, 291] width 771 height 227
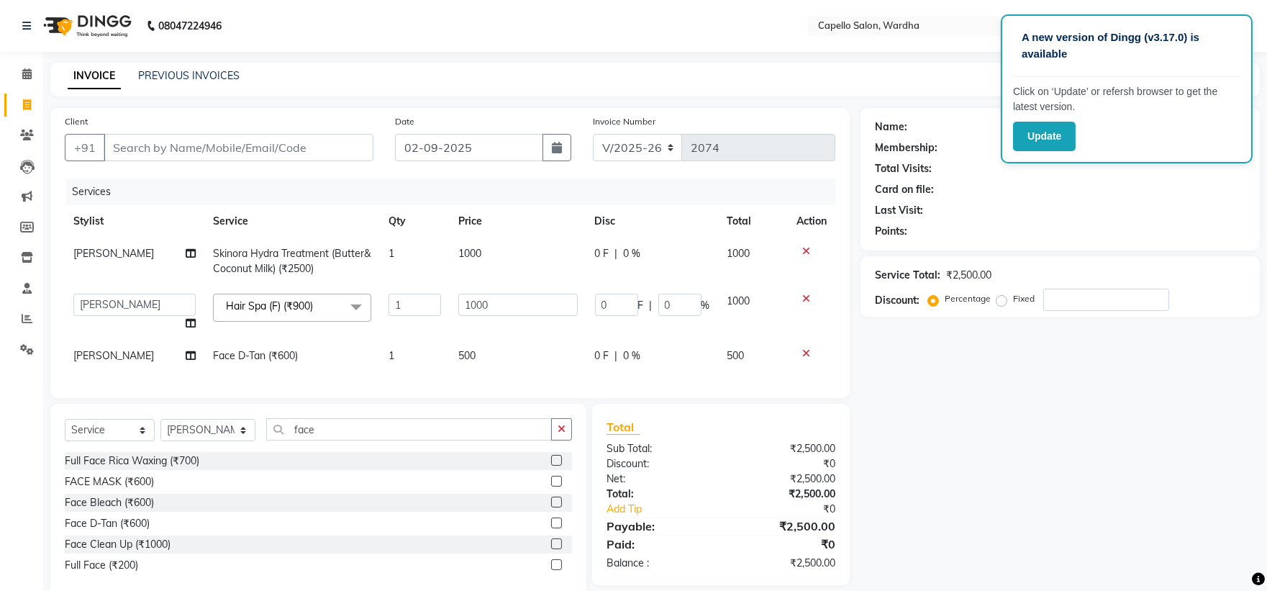
scroll to position [40, 0]
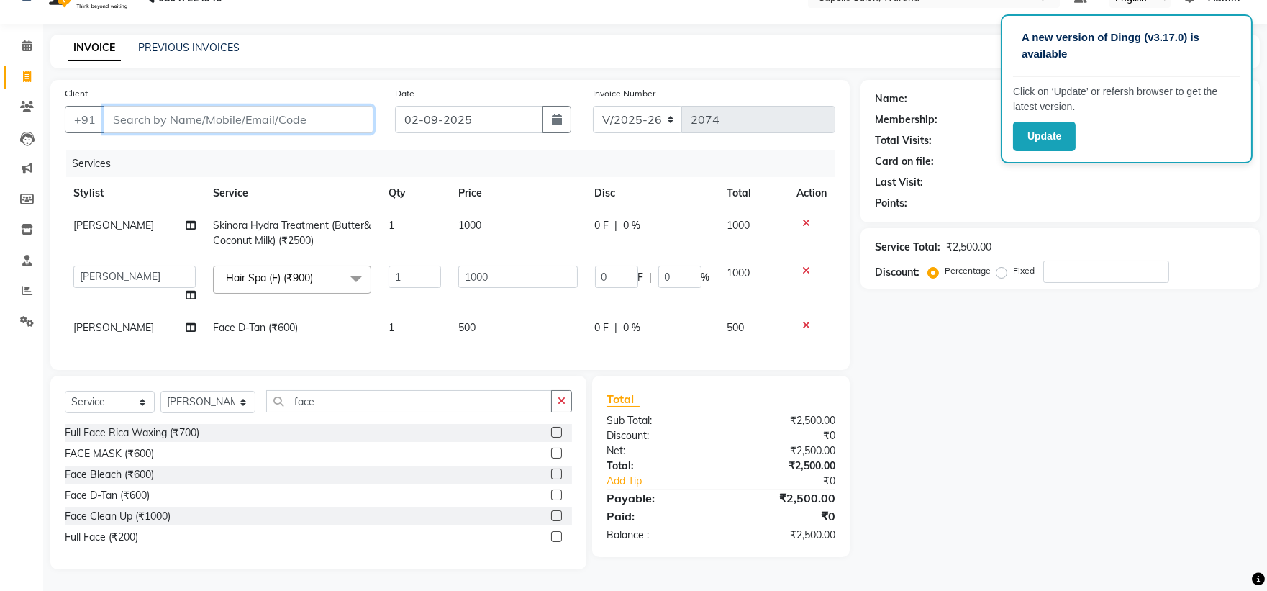
click at [332, 120] on input "Client" at bounding box center [239, 119] width 270 height 27
type input "7"
type input "0"
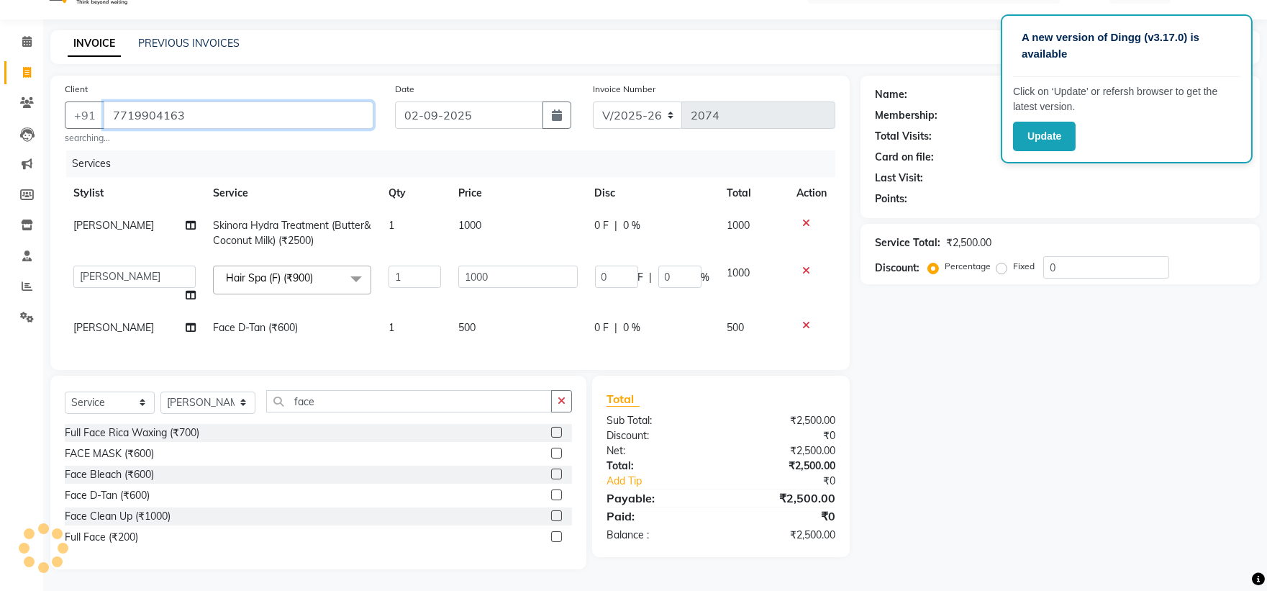
type input "7719904163"
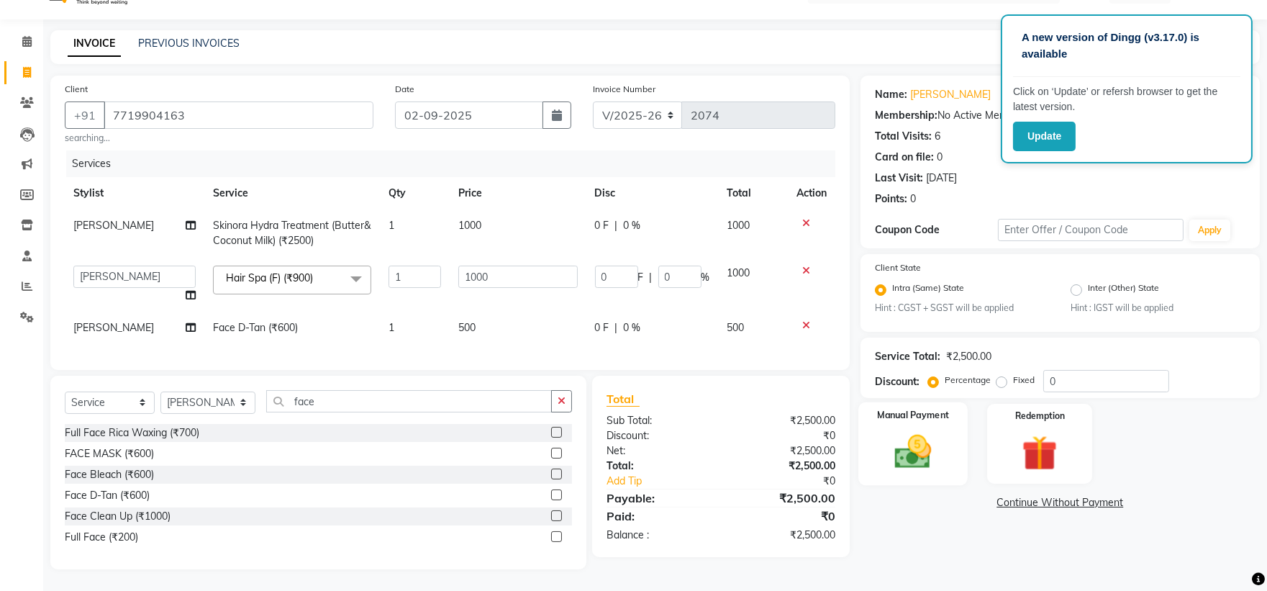
click at [910, 458] on img at bounding box center [913, 452] width 60 height 42
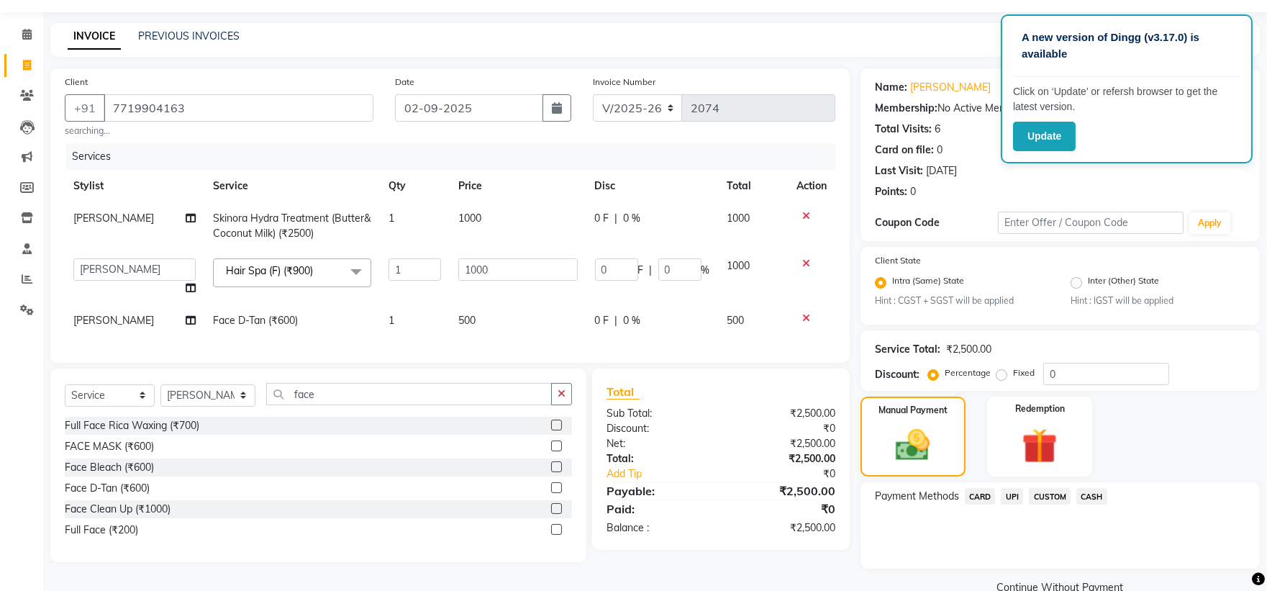
click at [1009, 499] on span "UPI" at bounding box center [1012, 496] width 22 height 17
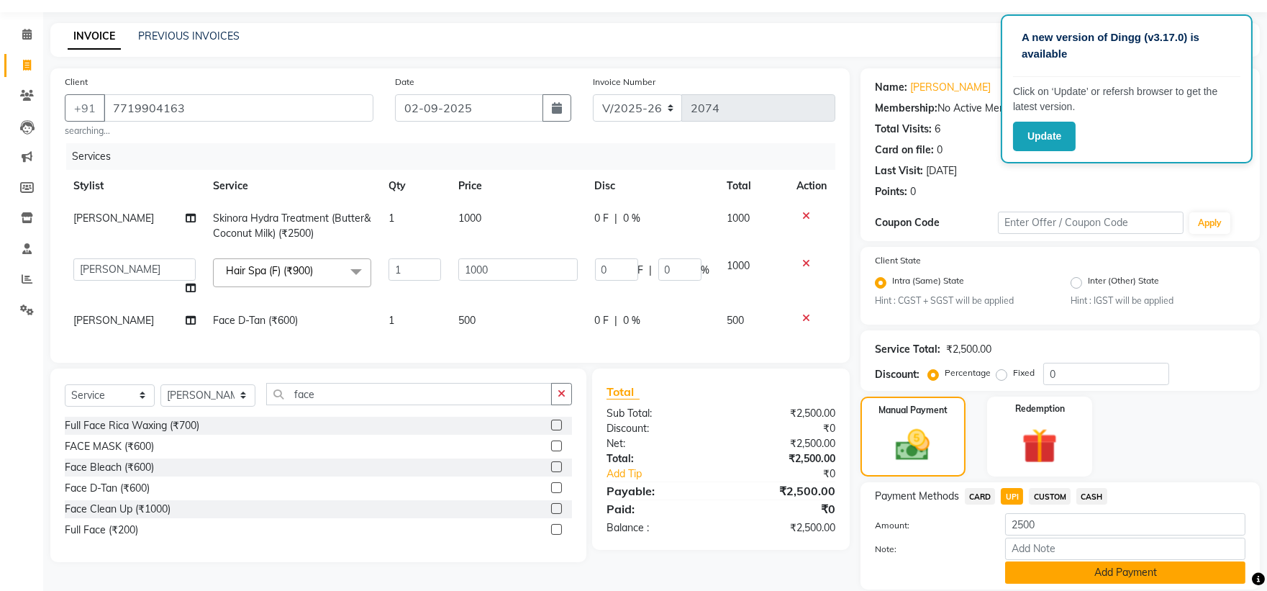
click at [1044, 571] on button "Add Payment" at bounding box center [1125, 572] width 240 height 22
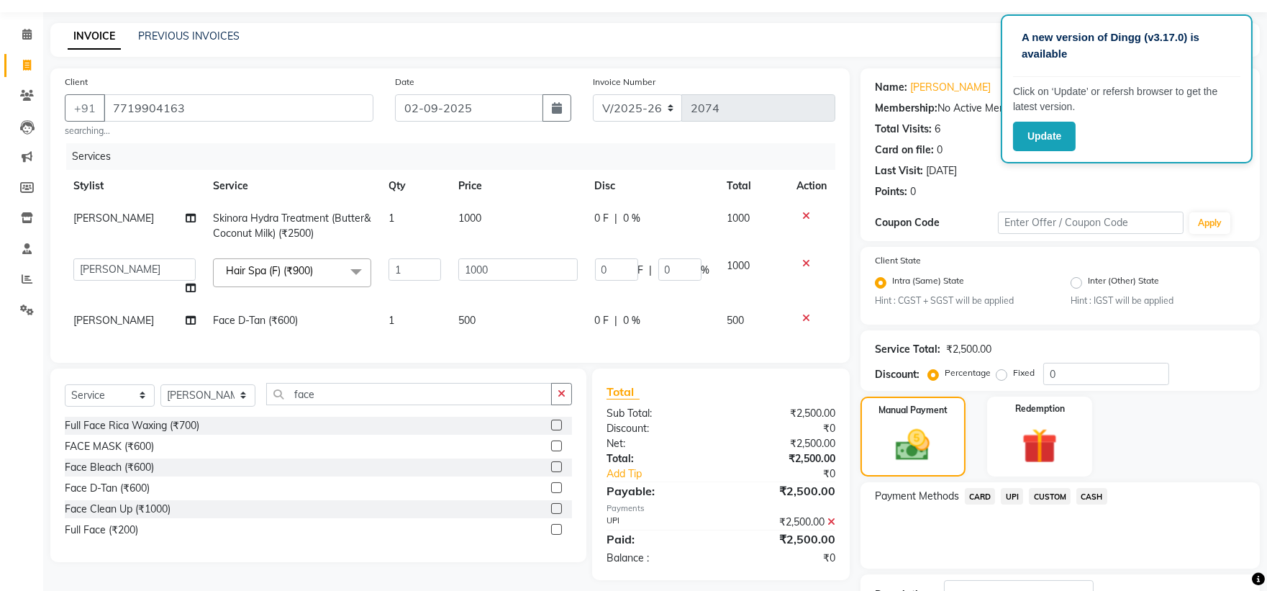
scroll to position [150, 0]
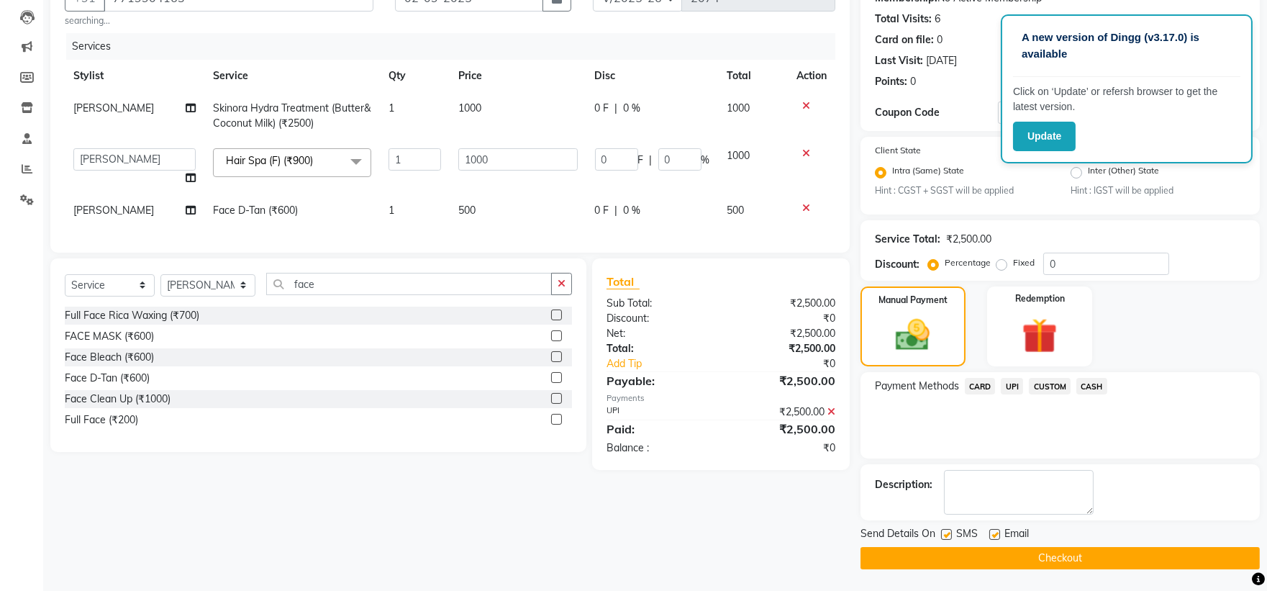
click at [990, 537] on label at bounding box center [995, 534] width 11 height 11
click at [990, 537] on input "checkbox" at bounding box center [994, 534] width 9 height 9
checkbox input "false"
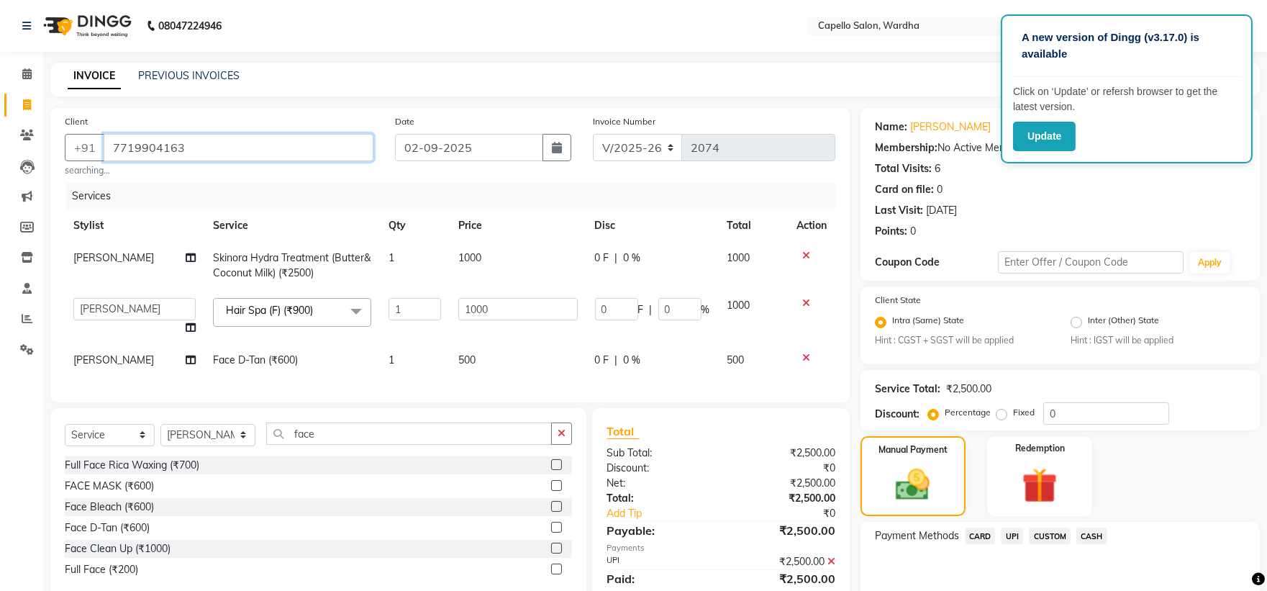
click at [212, 135] on input "7719904163" at bounding box center [239, 147] width 270 height 27
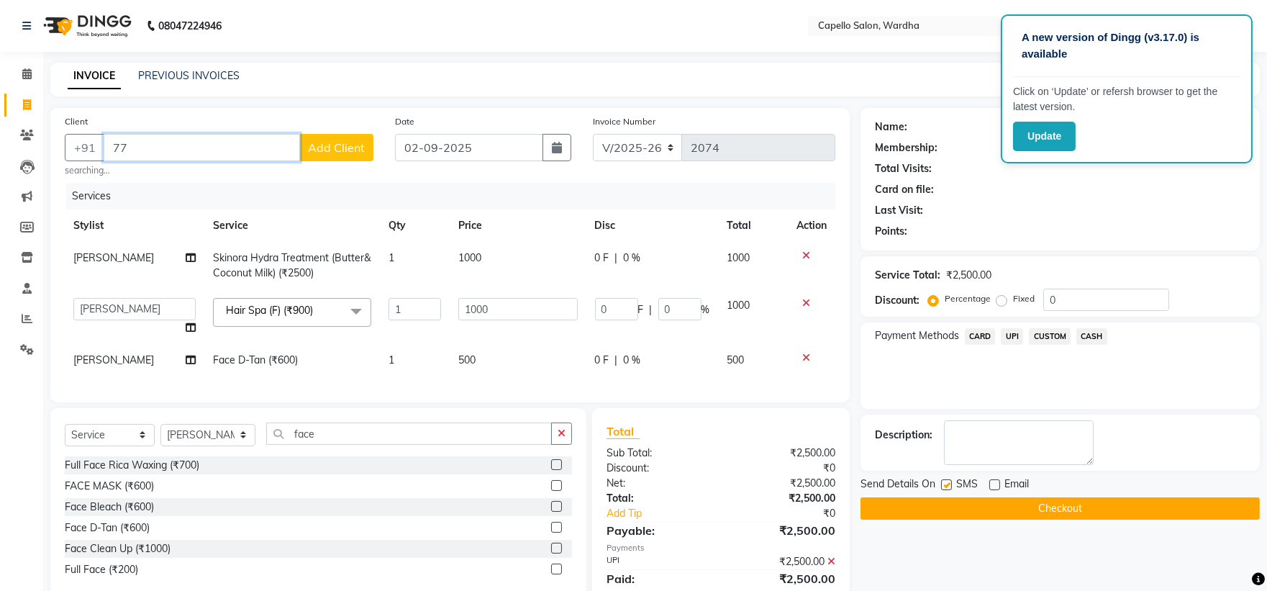
type input "7"
type input "6263578723"
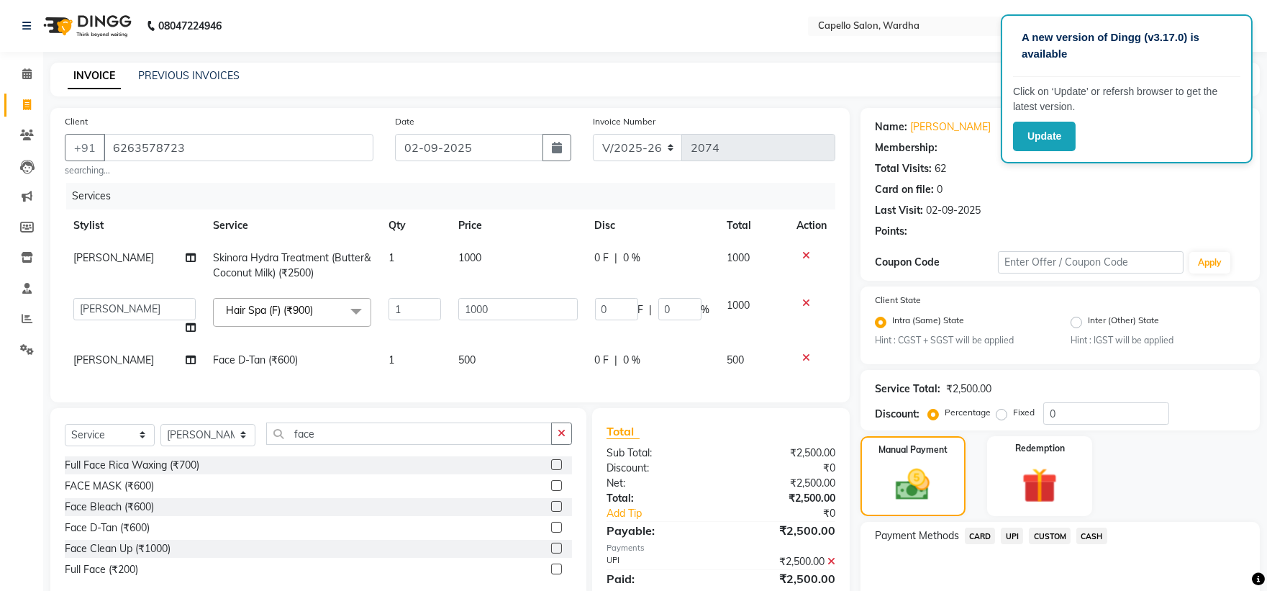
type input "150"
type input "15"
select select "1: Object"
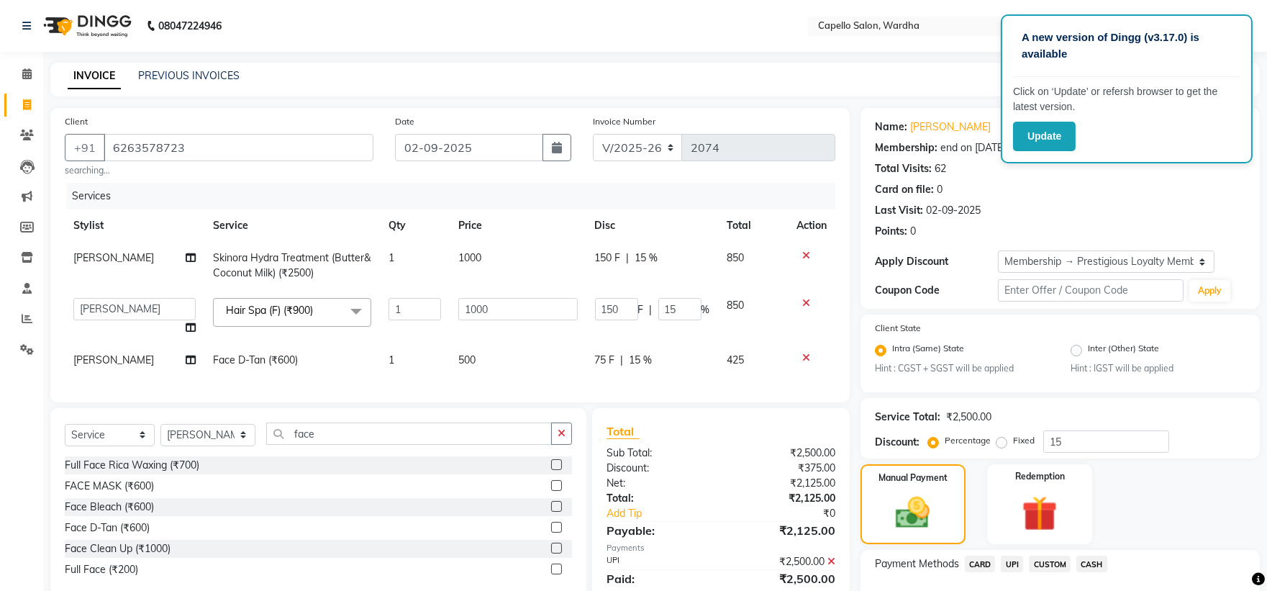
scroll to position [178, 0]
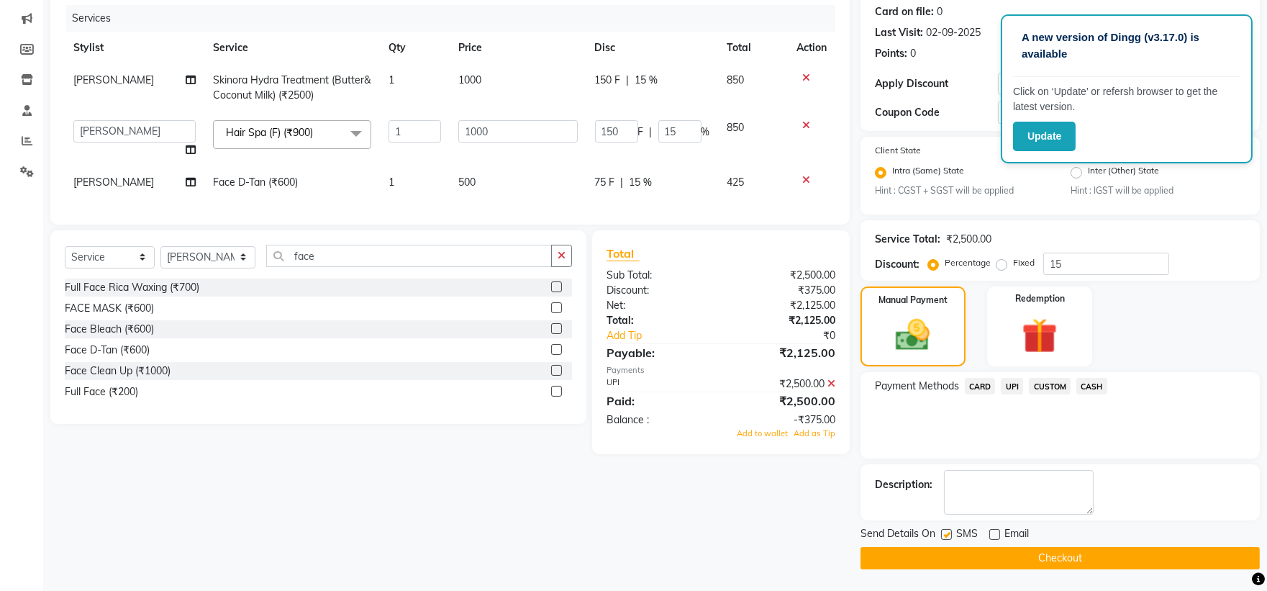
click at [835, 392] on div "₹2,500.00" at bounding box center [783, 383] width 125 height 15
click at [828, 389] on icon at bounding box center [832, 384] width 8 height 10
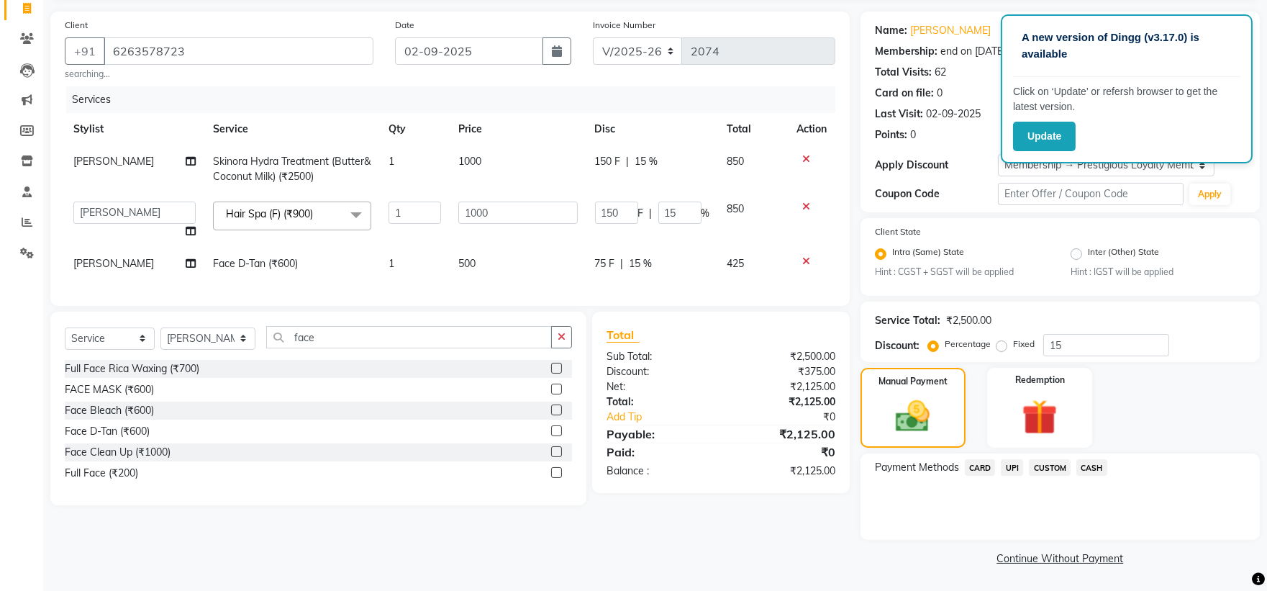
scroll to position [96, 0]
click at [1096, 348] on input "15" at bounding box center [1107, 345] width 126 height 22
type input "1"
type input "10"
type input "1"
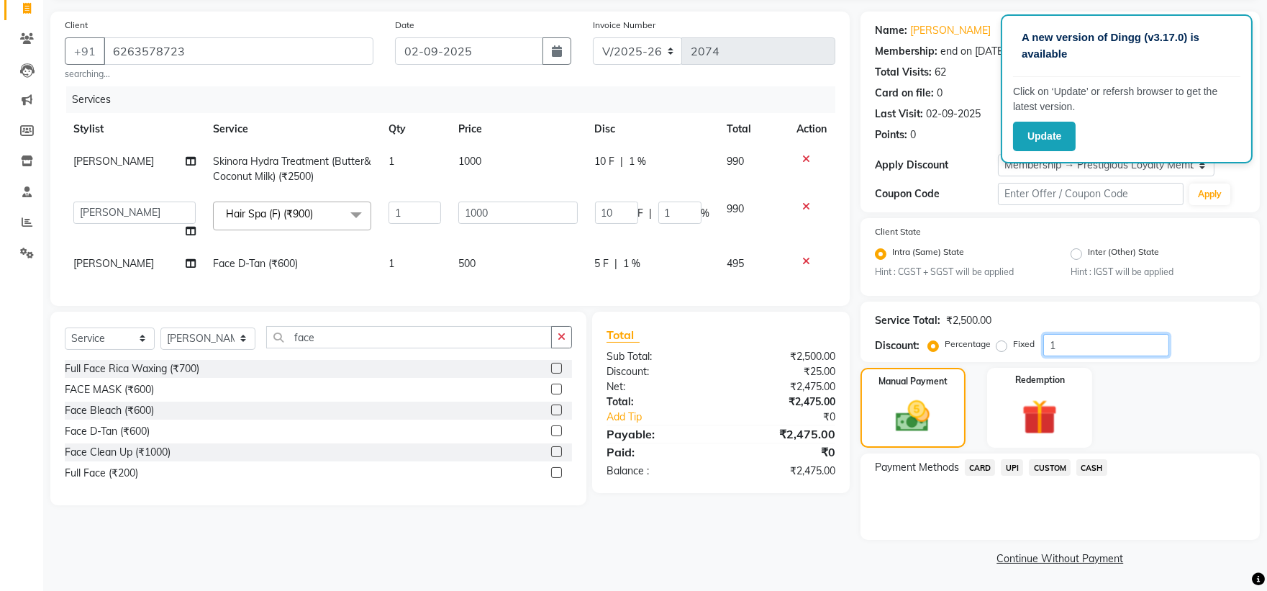
type input "0"
click at [792, 528] on div "Client [PHONE_NUMBER] searching... Date [DATE] Invoice Number V/2025 V/[PHONE_N…" at bounding box center [450, 291] width 821 height 558
click at [1013, 476] on span "UPI" at bounding box center [1012, 467] width 22 height 17
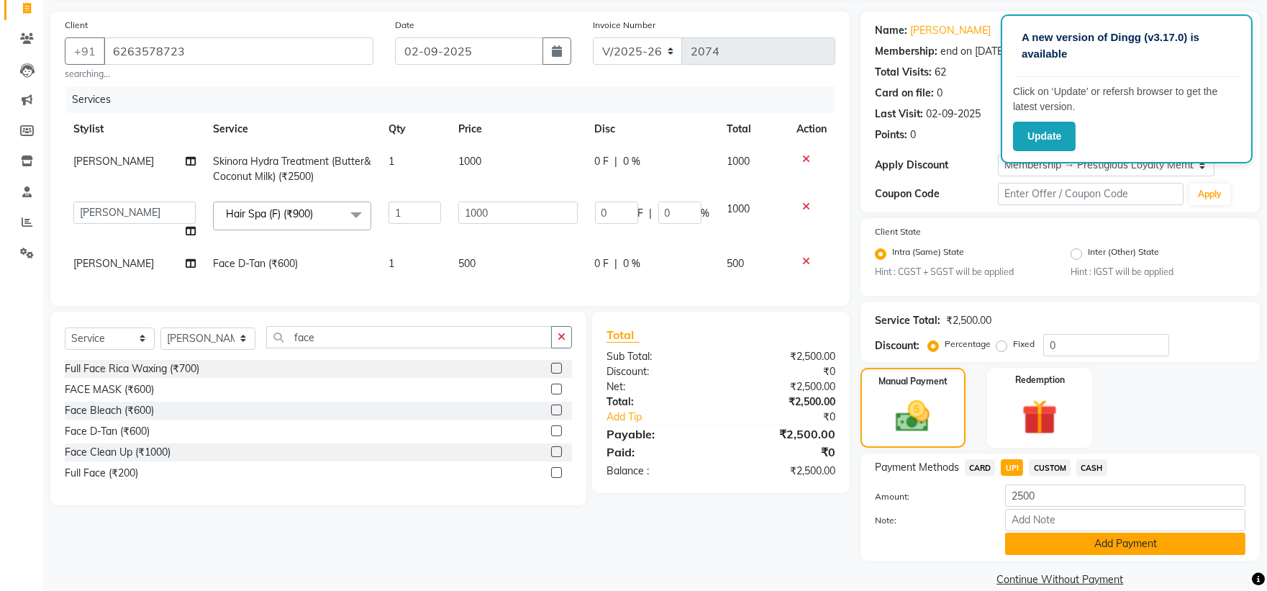
click at [1044, 548] on button "Add Payment" at bounding box center [1125, 544] width 240 height 22
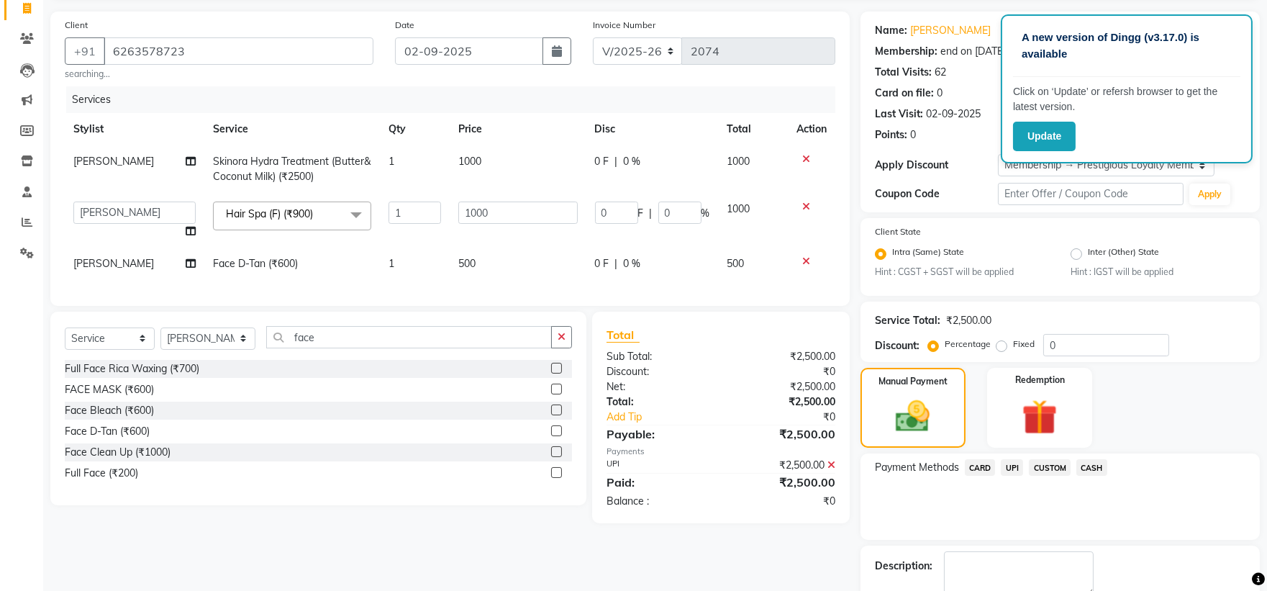
scroll to position [178, 0]
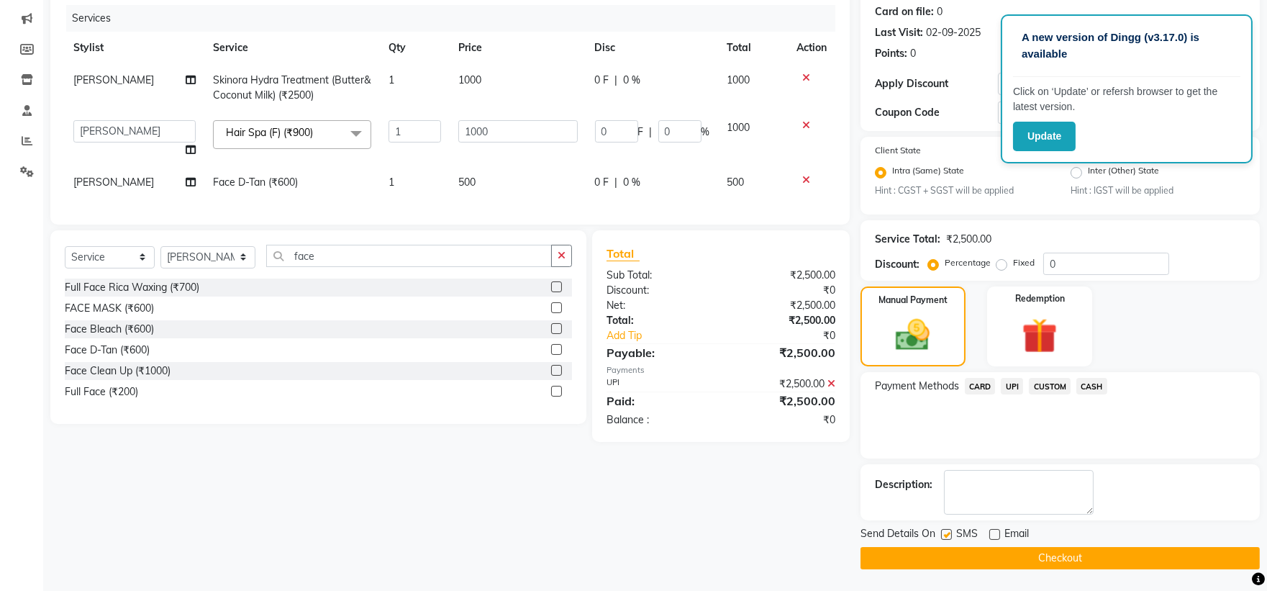
click at [946, 535] on label at bounding box center [946, 534] width 11 height 11
click at [946, 535] on input "checkbox" at bounding box center [945, 534] width 9 height 9
checkbox input "false"
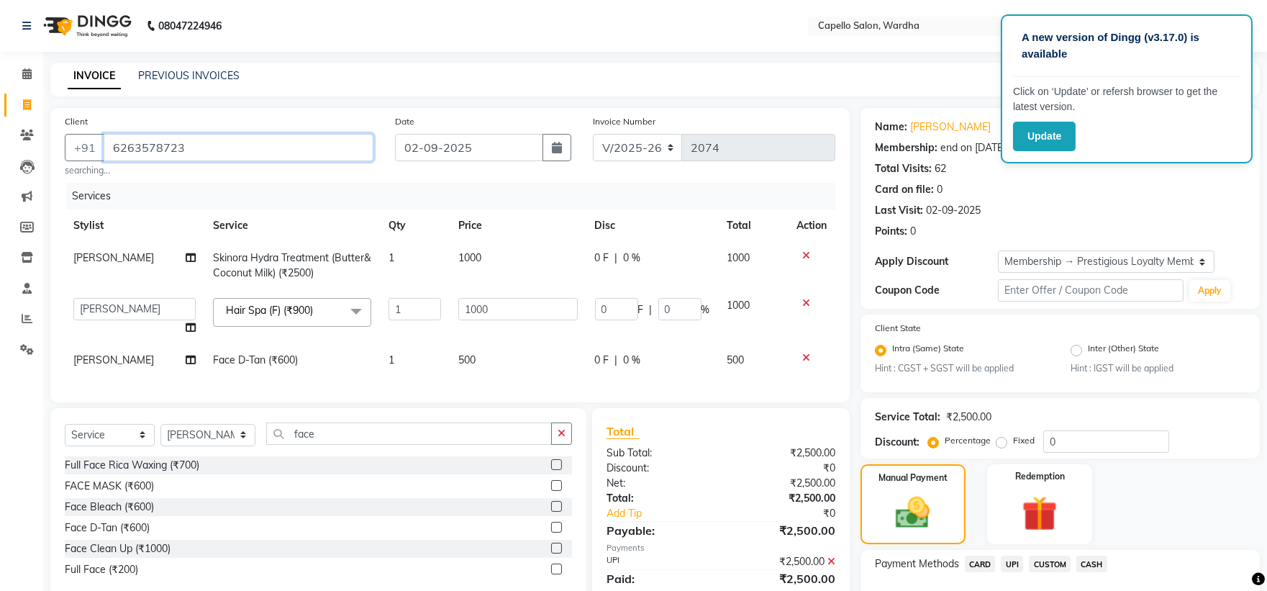
click at [271, 148] on input "6263578723" at bounding box center [239, 147] width 270 height 27
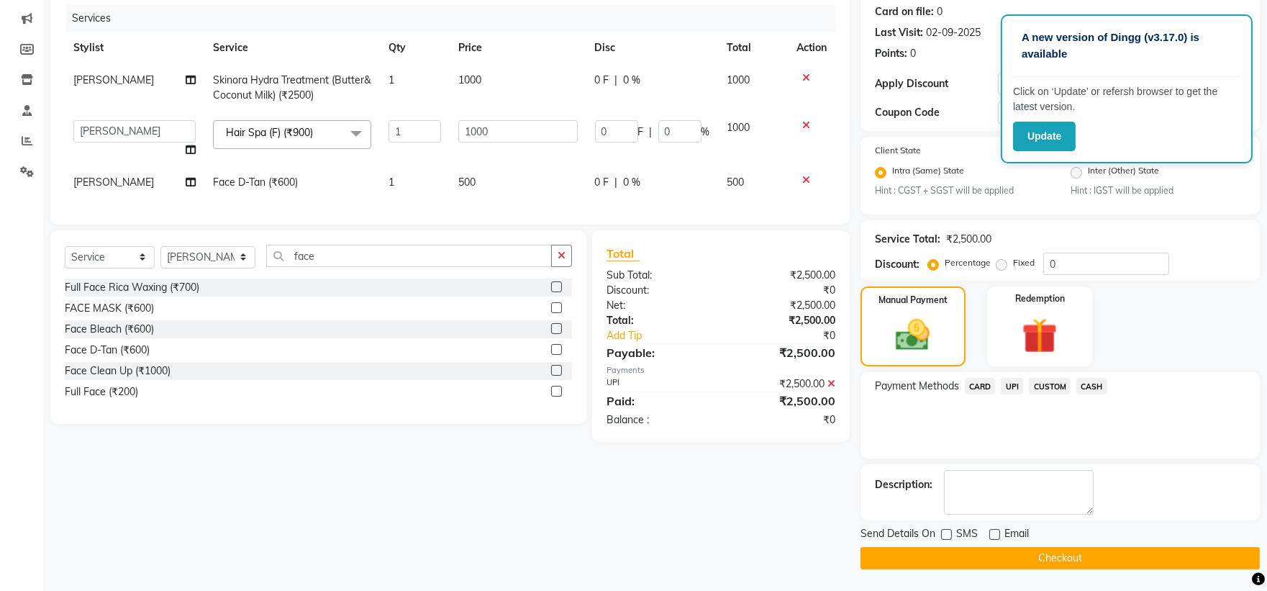
click at [831, 389] on icon at bounding box center [832, 384] width 8 height 10
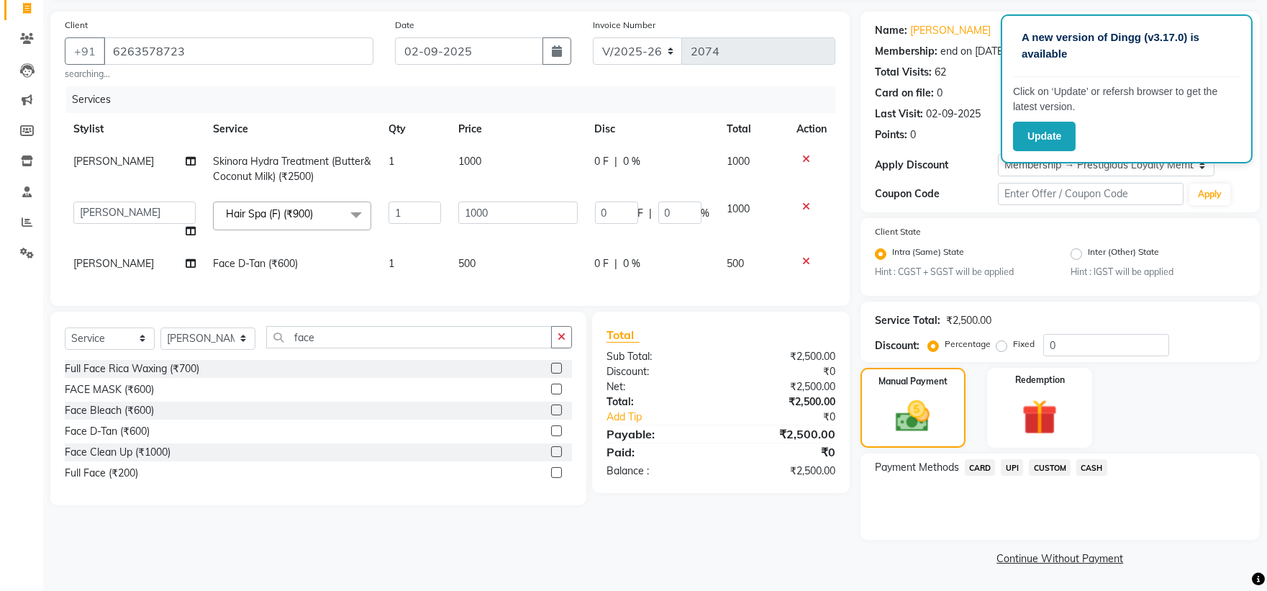
scroll to position [96, 0]
click at [1012, 469] on span "UPI" at bounding box center [1012, 467] width 22 height 17
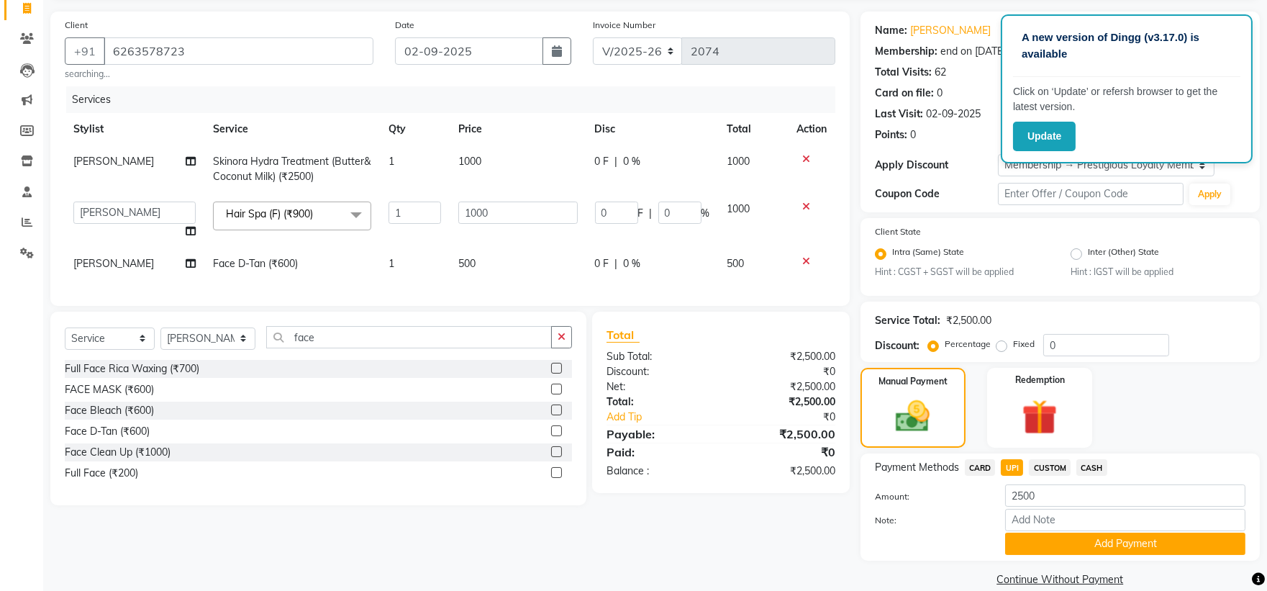
scroll to position [118, 0]
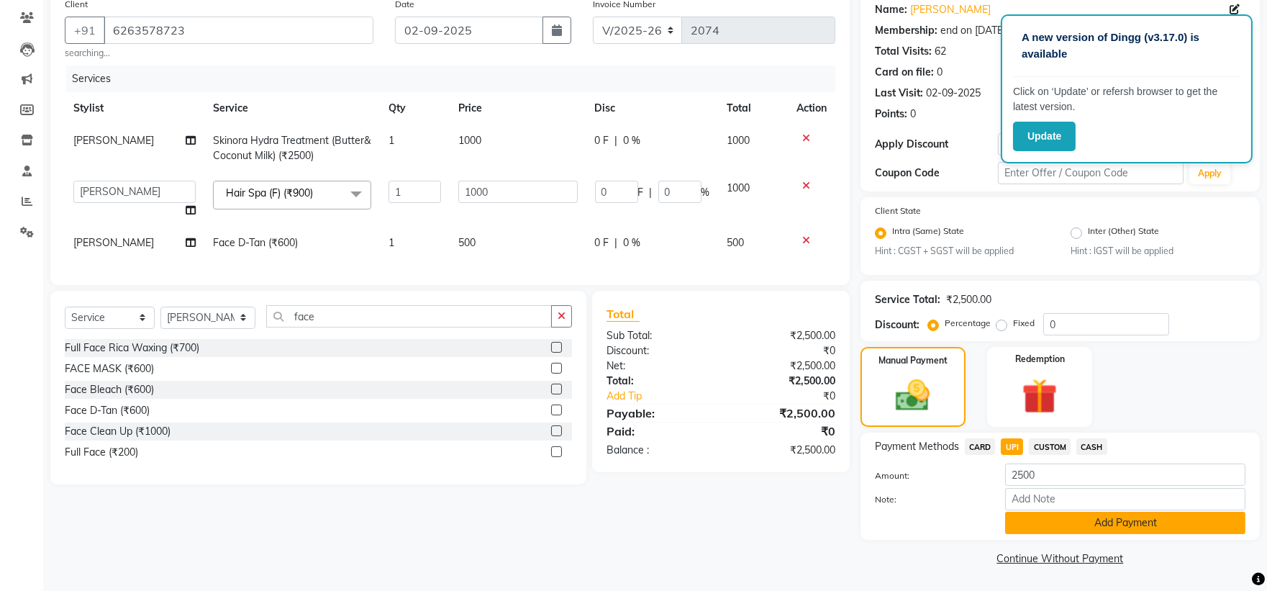
click at [1013, 520] on button "Add Payment" at bounding box center [1125, 523] width 240 height 22
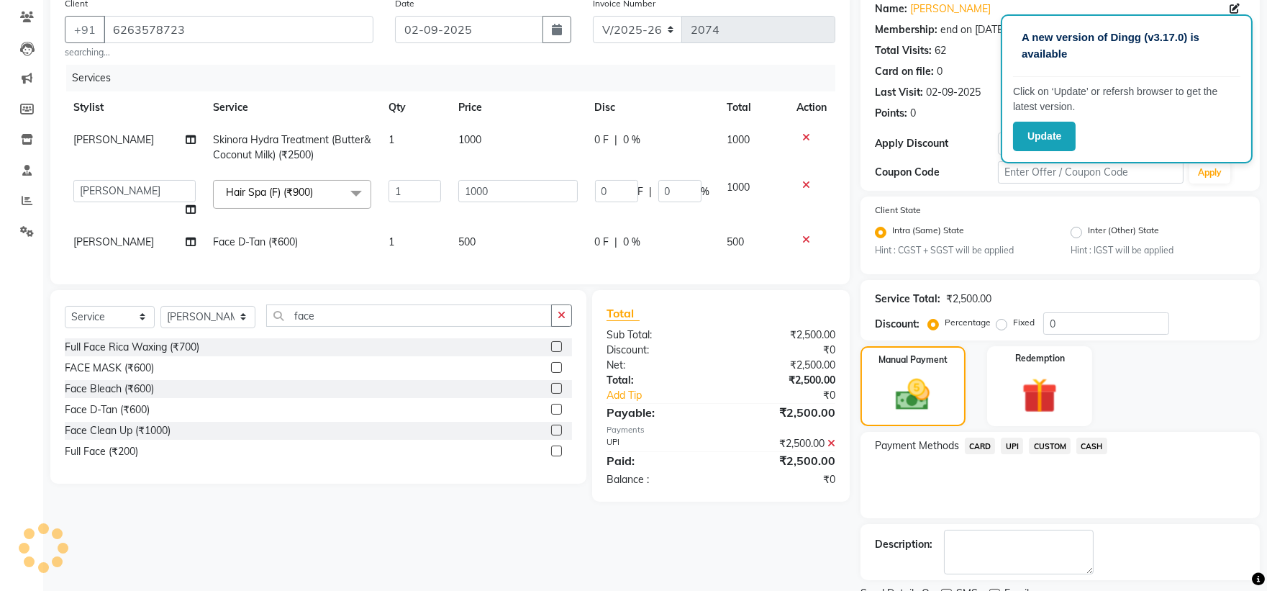
scroll to position [178, 0]
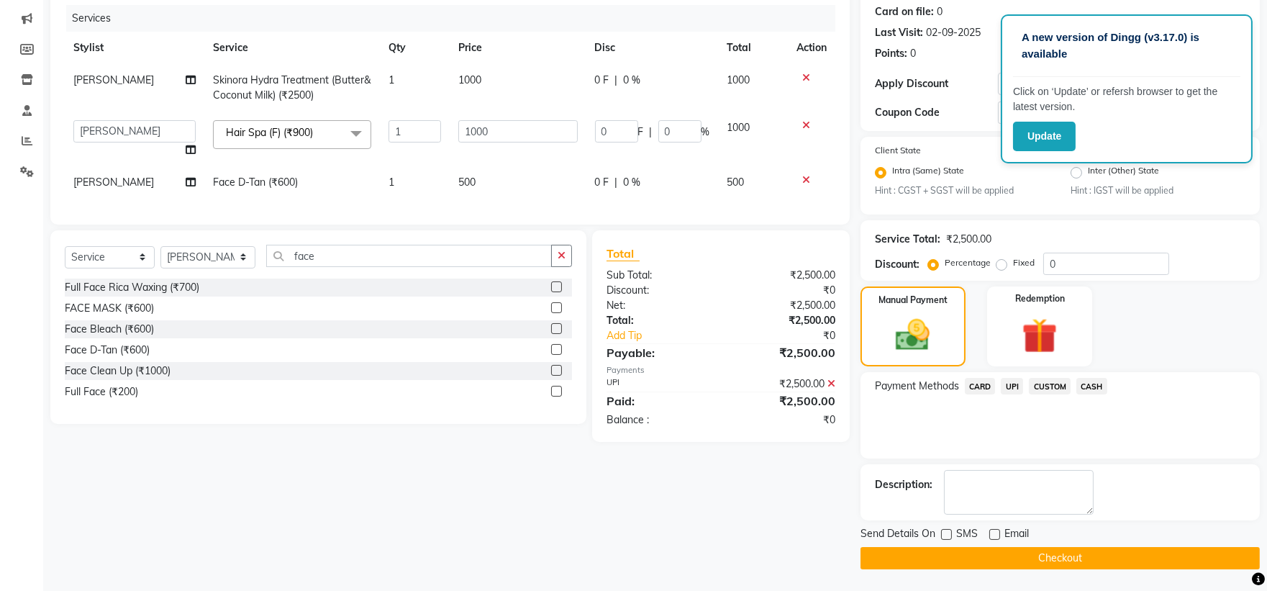
click at [869, 560] on button "Checkout" at bounding box center [1060, 558] width 399 height 22
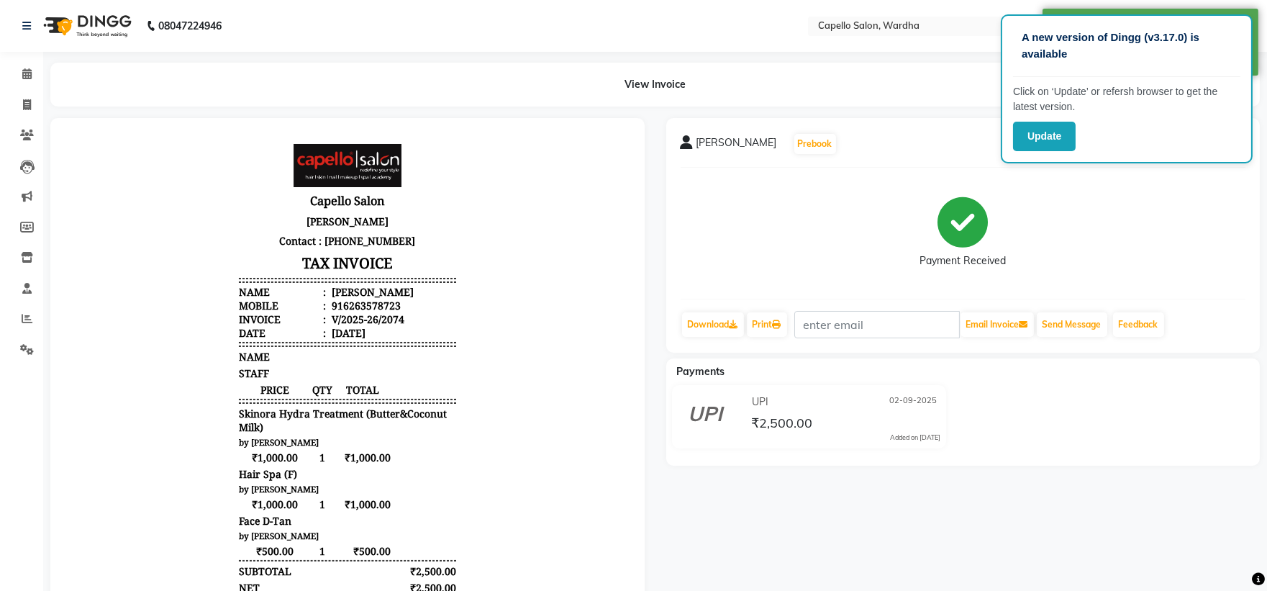
click at [20, 61] on li "Calendar" at bounding box center [21, 74] width 43 height 31
click at [32, 85] on link "Calendar" at bounding box center [21, 75] width 35 height 24
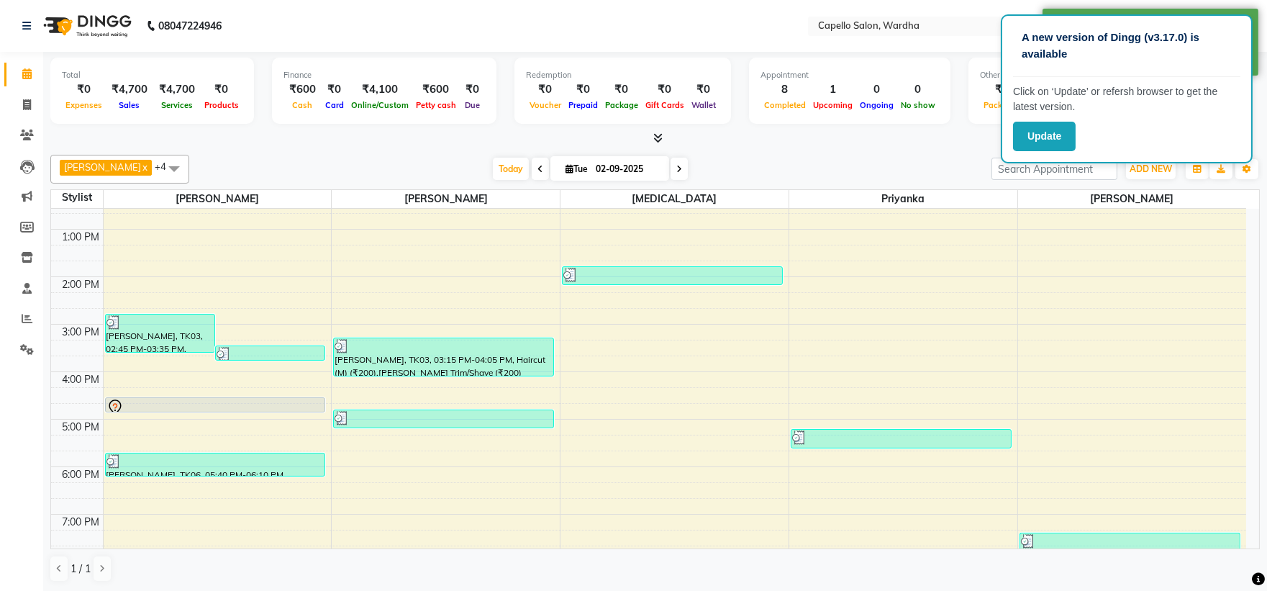
scroll to position [240, 0]
